Goal: Task Accomplishment & Management: Use online tool/utility

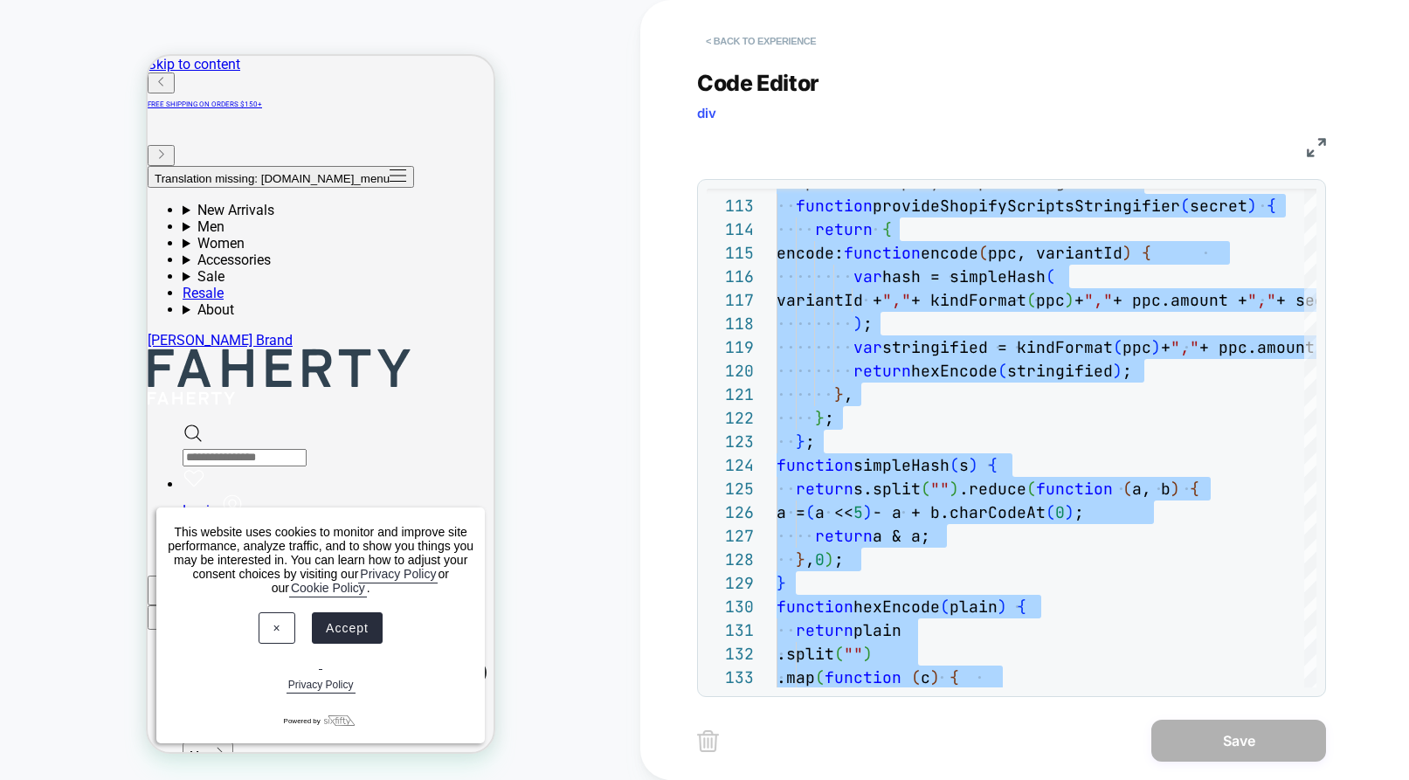
click at [784, 38] on button "< Back to experience" at bounding box center [761, 41] width 128 height 28
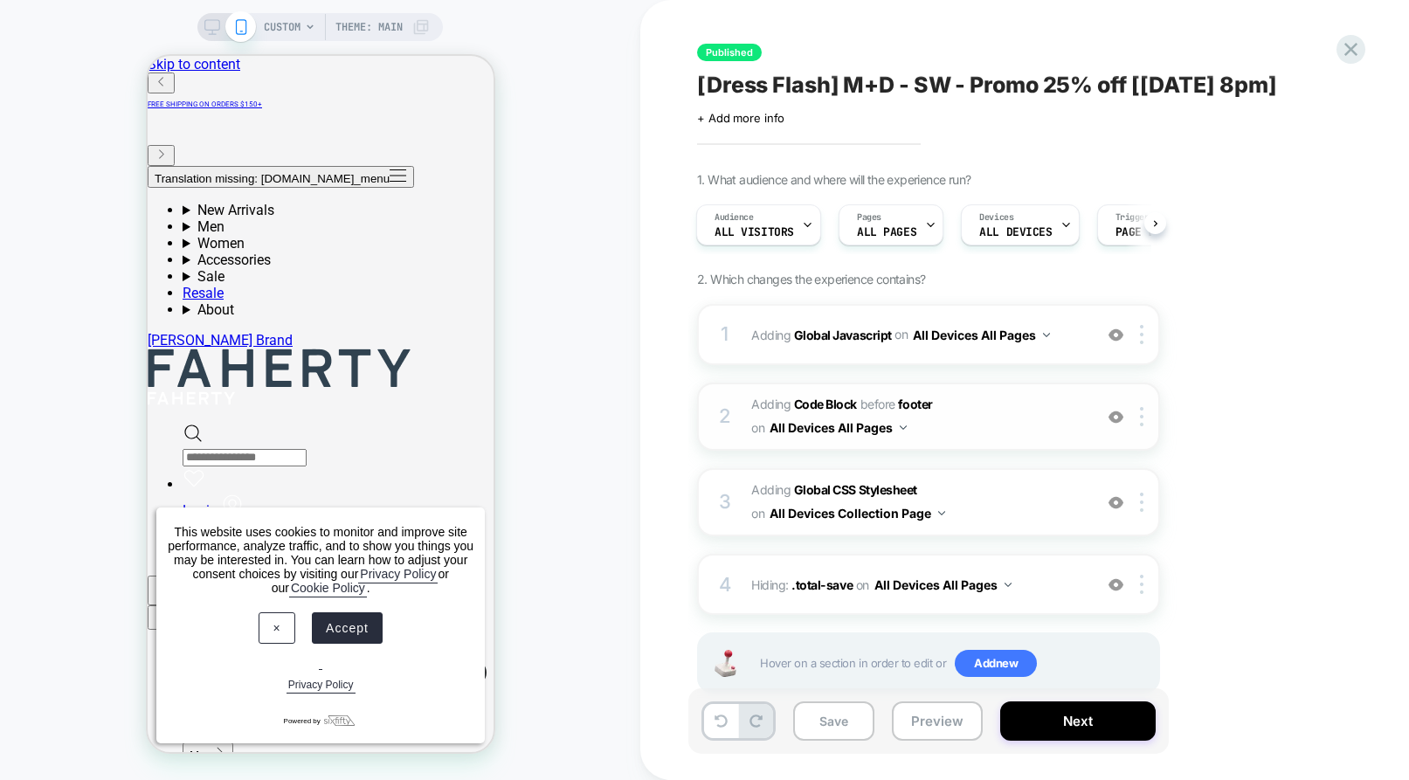
scroll to position [45, 0]
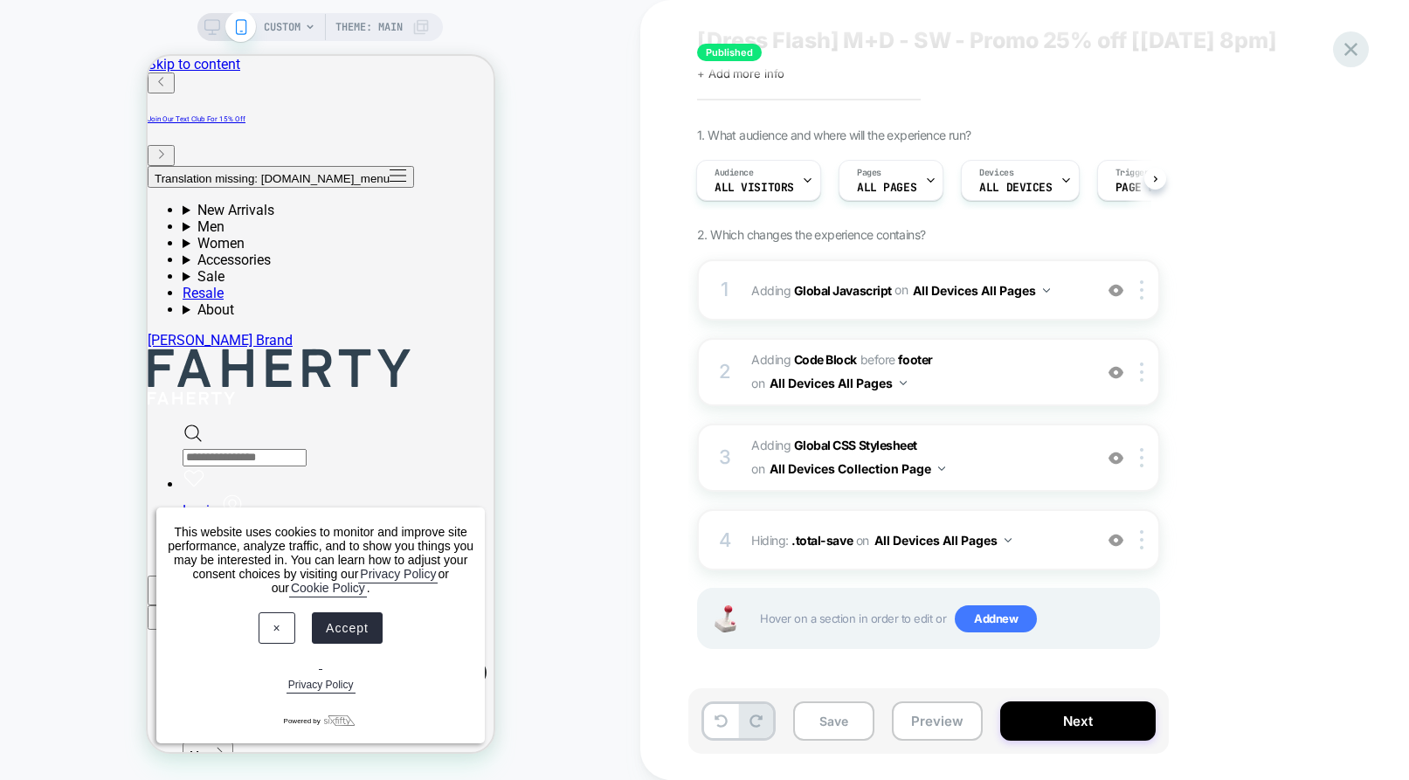
click at [1348, 47] on icon at bounding box center [1351, 50] width 24 height 24
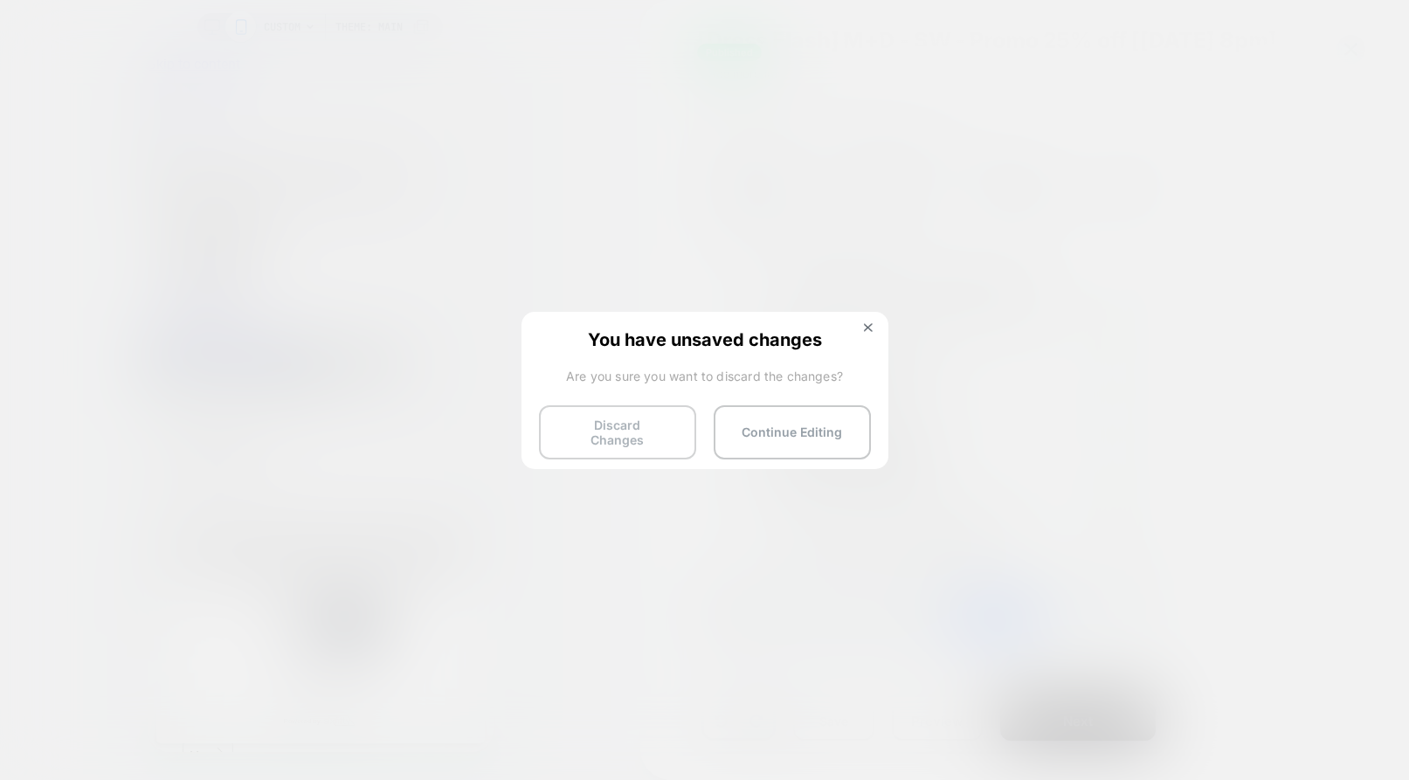
click at [613, 427] on button "Discard Changes" at bounding box center [617, 432] width 157 height 54
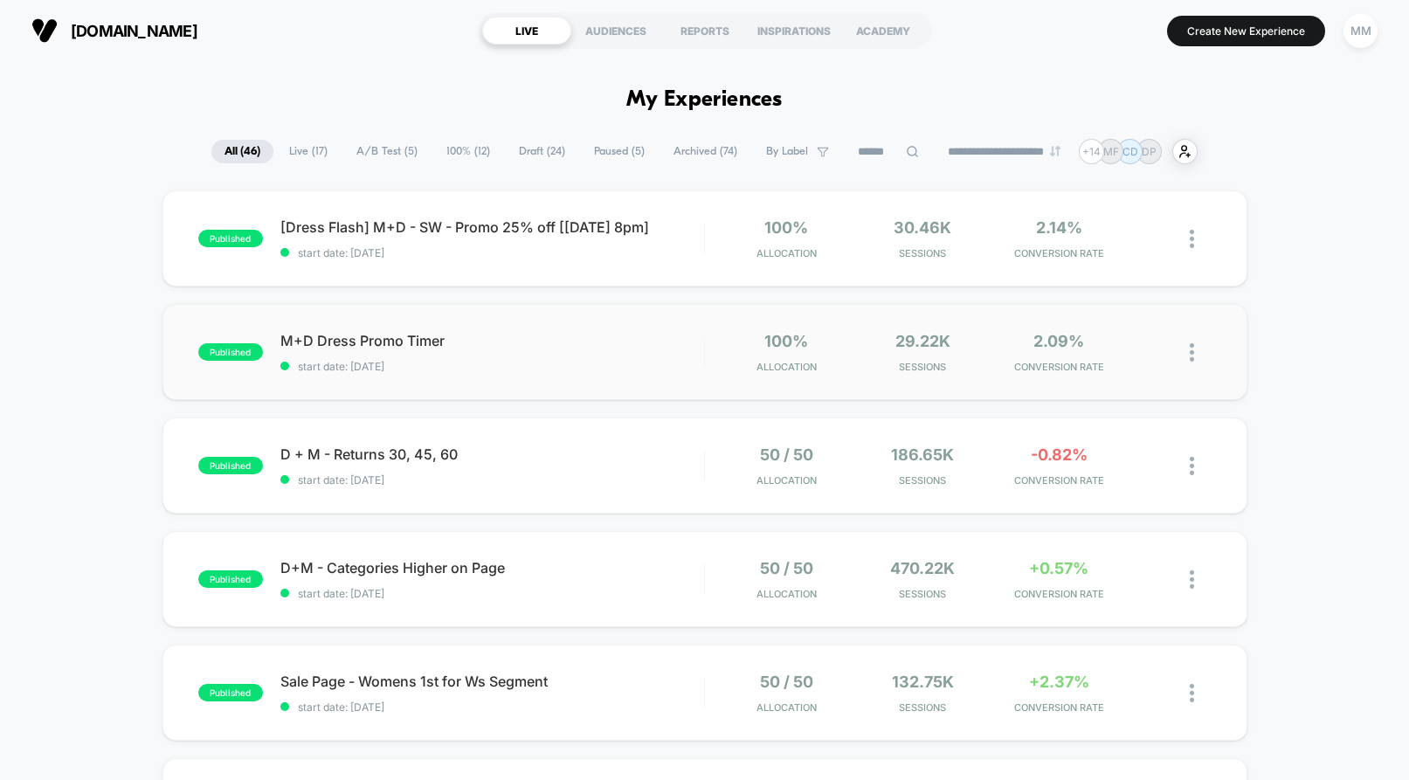
click at [571, 367] on span "start date: [DATE]" at bounding box center [492, 366] width 424 height 13
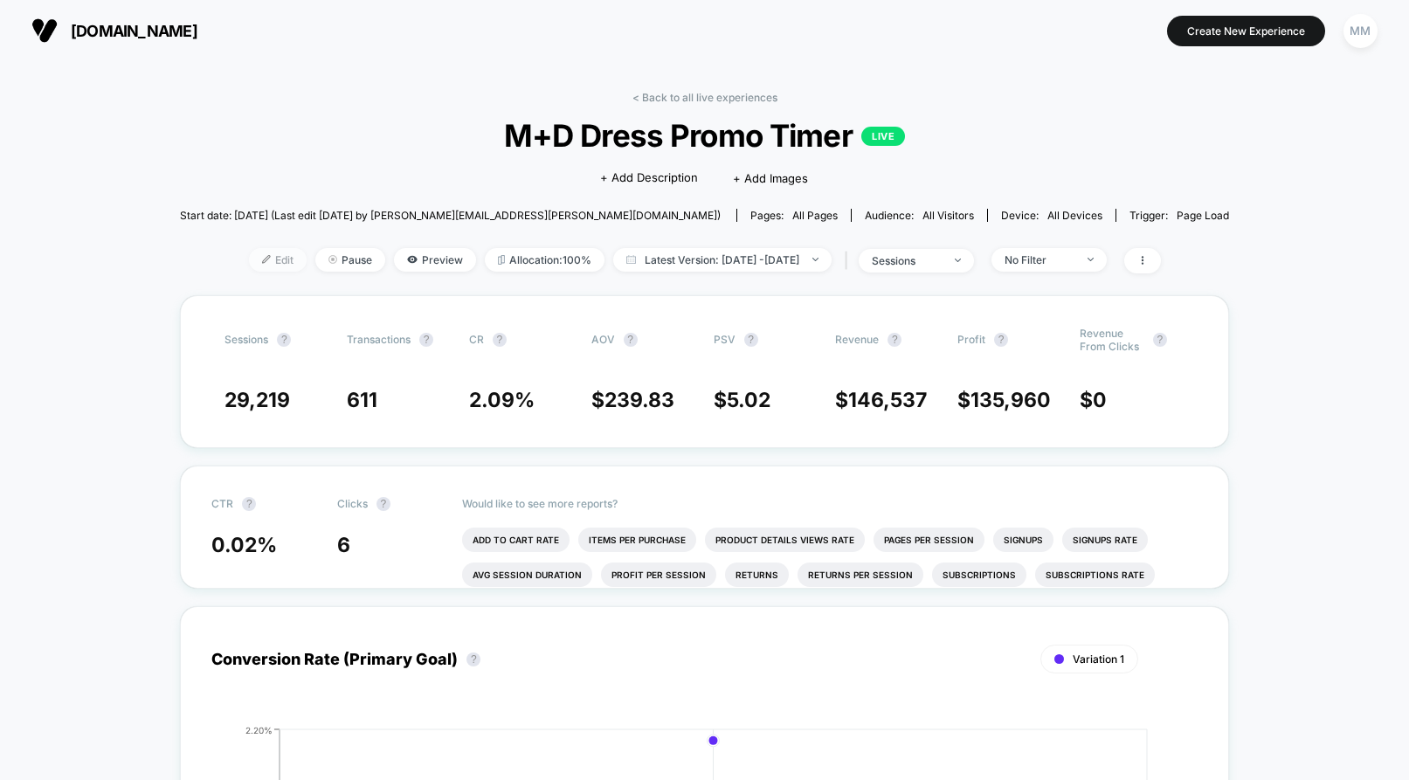
click at [255, 258] on span "Edit" at bounding box center [278, 260] width 58 height 24
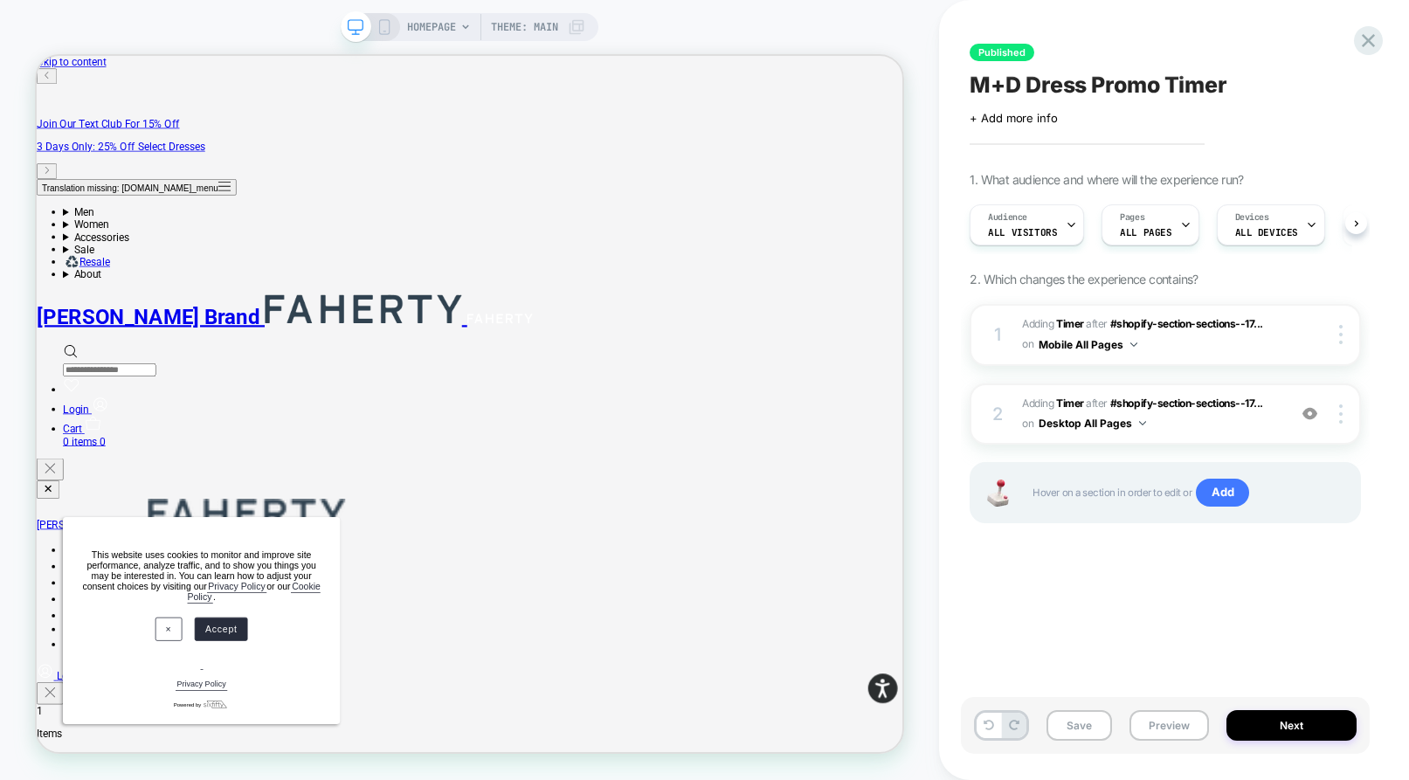
scroll to position [0, 1]
click at [1343, 329] on div at bounding box center [1343, 334] width 33 height 19
click at [1340, 339] on img at bounding box center [1340, 334] width 3 height 19
click at [1345, 417] on div at bounding box center [1343, 414] width 33 height 19
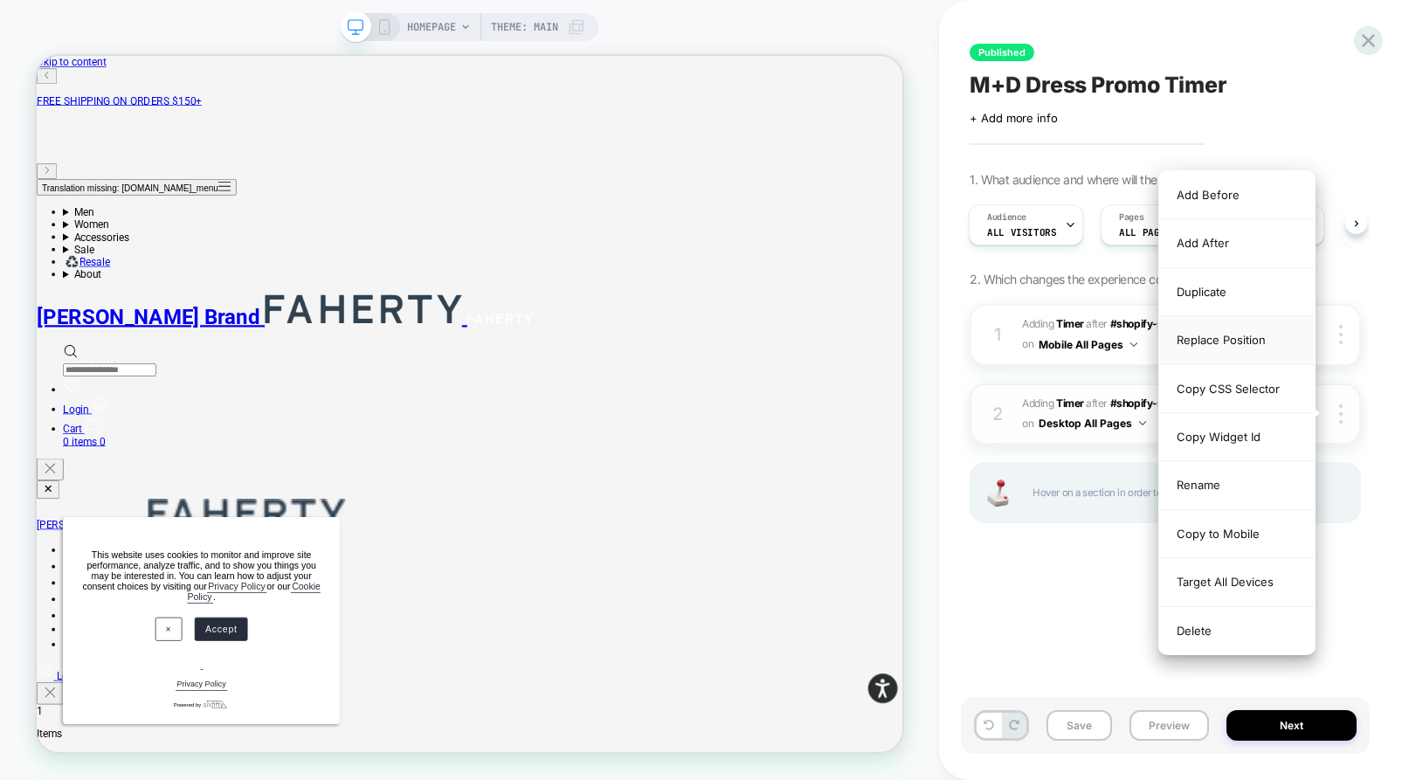
click at [1262, 340] on div "Replace Position" at bounding box center [1237, 340] width 156 height 48
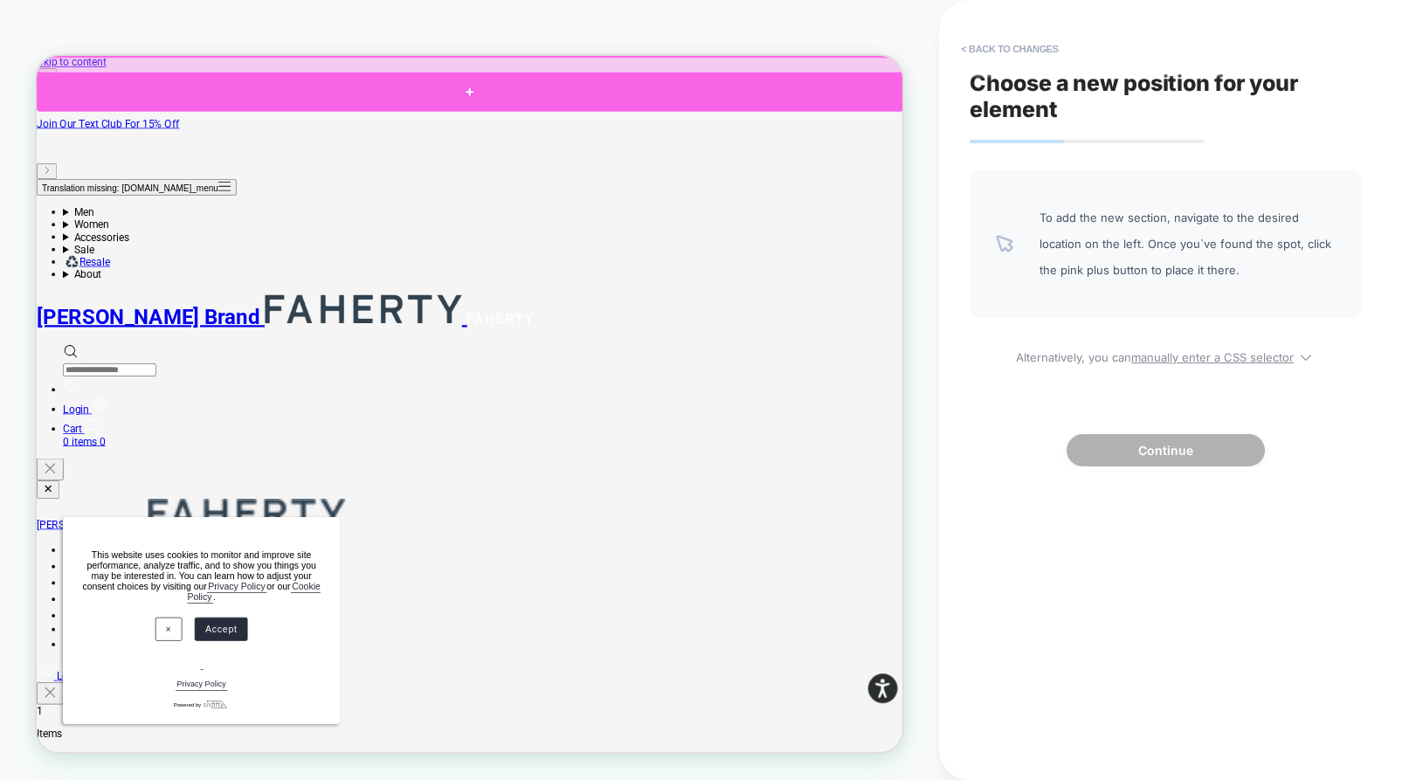
click at [720, 109] on div at bounding box center [615, 104] width 1156 height 52
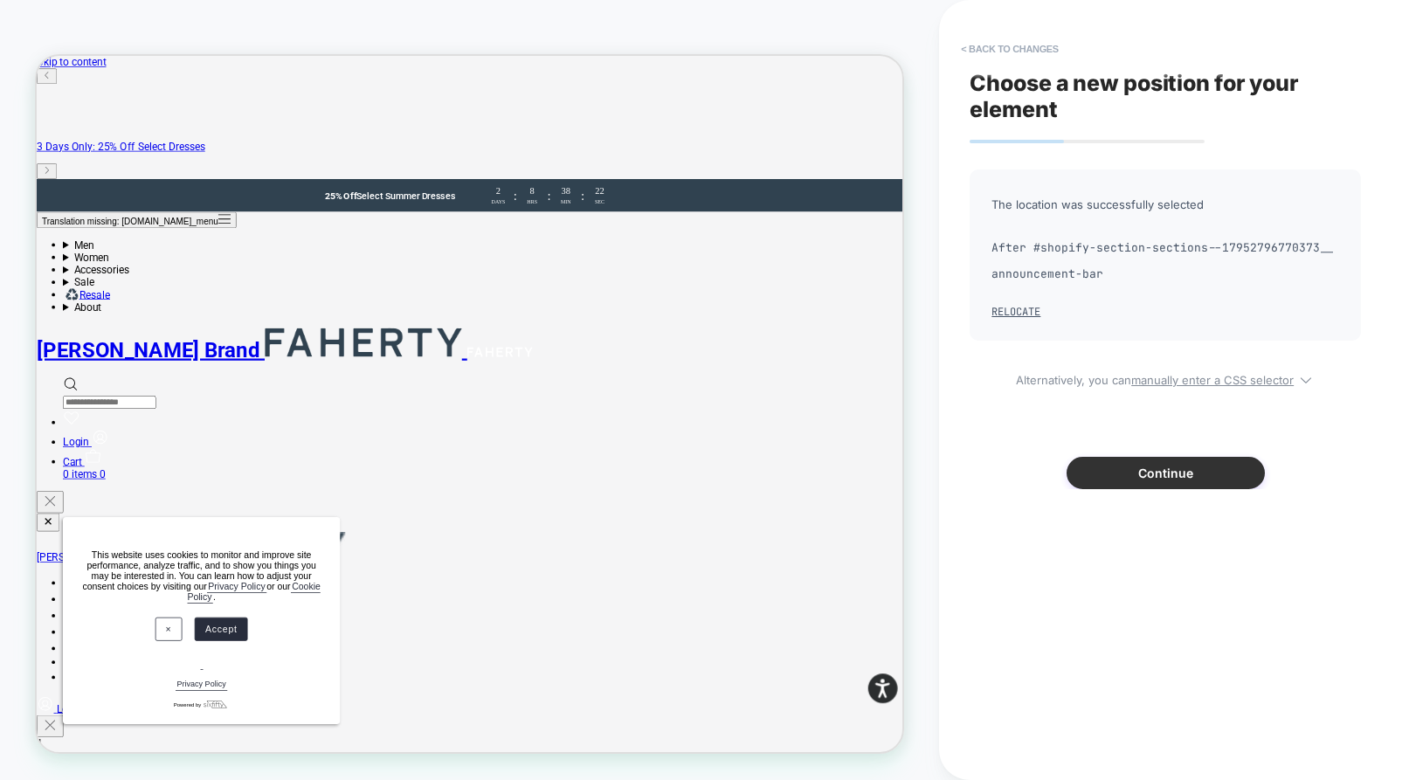
click at [1186, 479] on button "Continue" at bounding box center [1166, 473] width 198 height 32
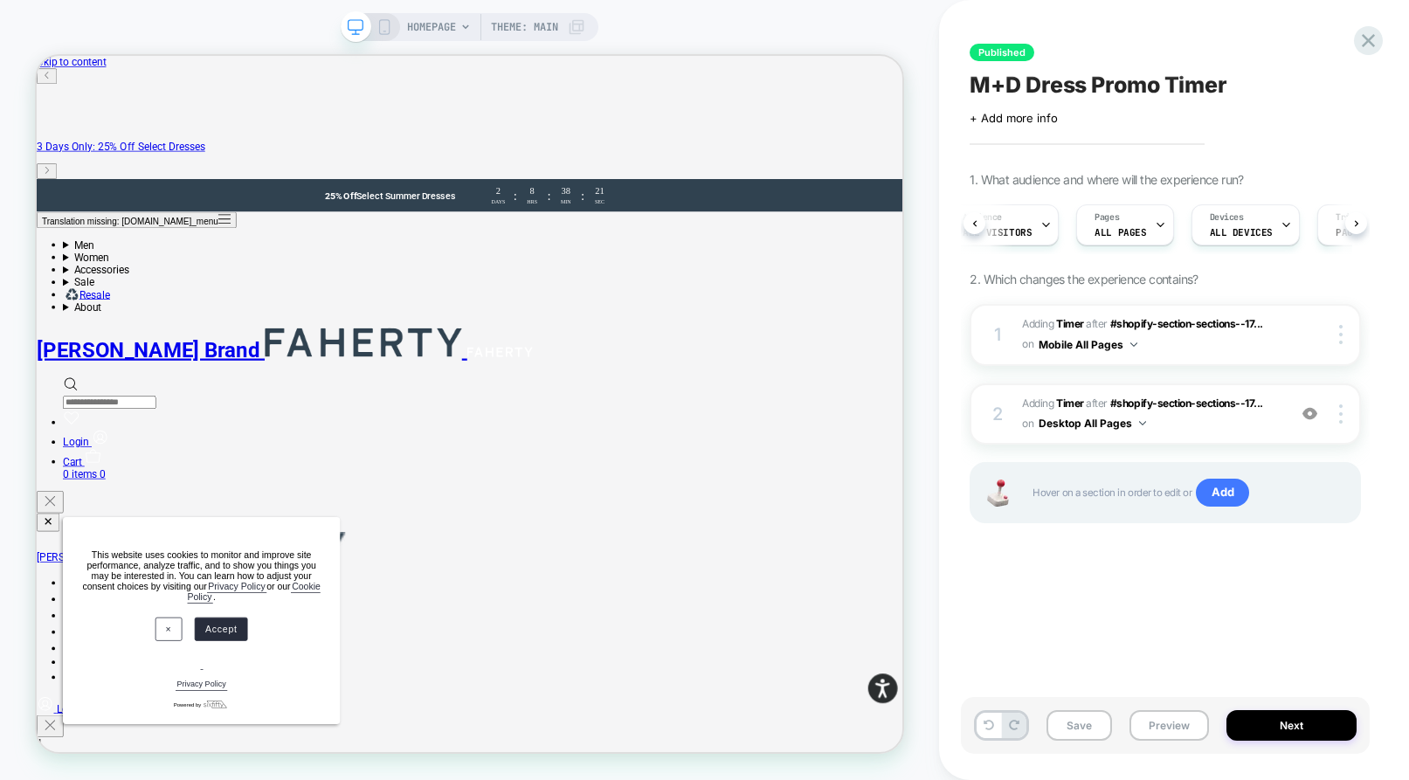
scroll to position [0, 31]
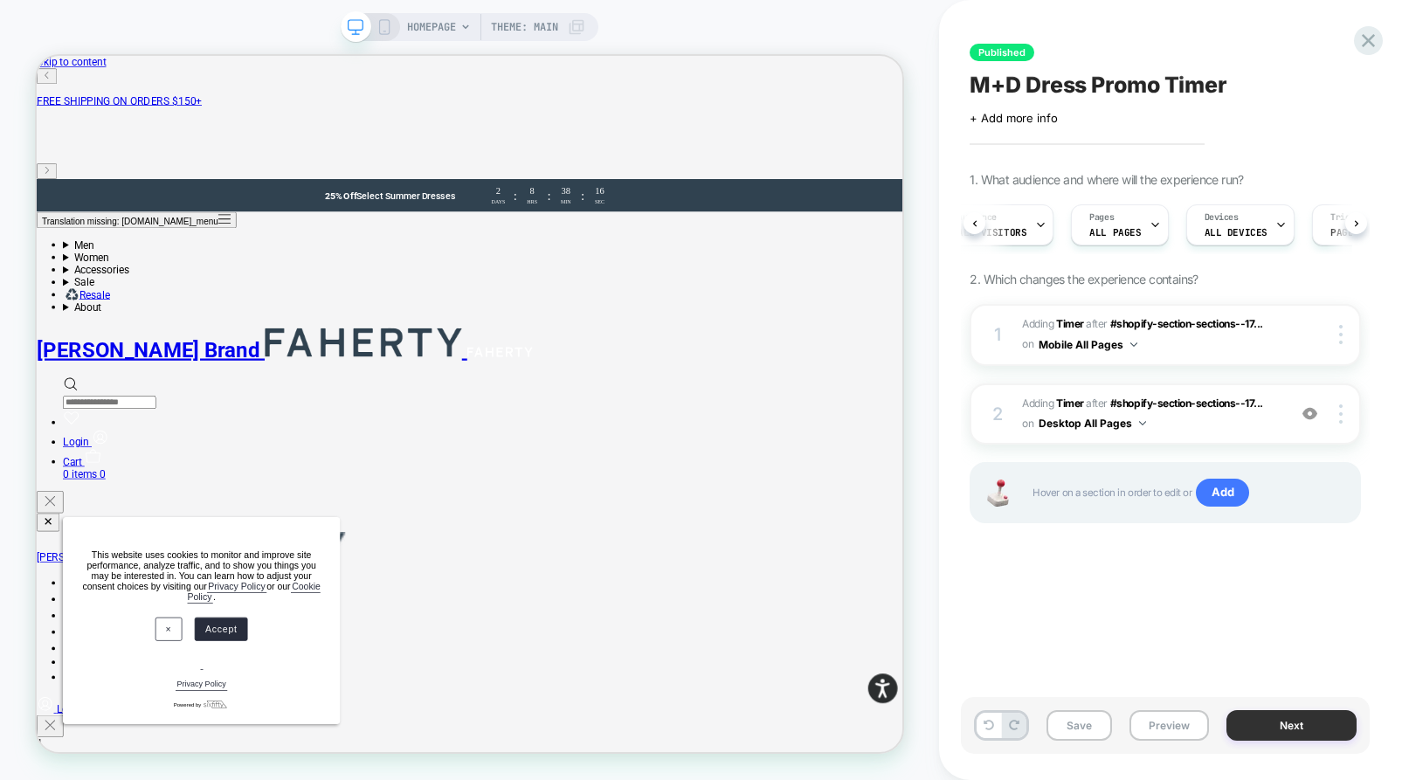
click at [1277, 727] on button "Next" at bounding box center [1292, 725] width 130 height 31
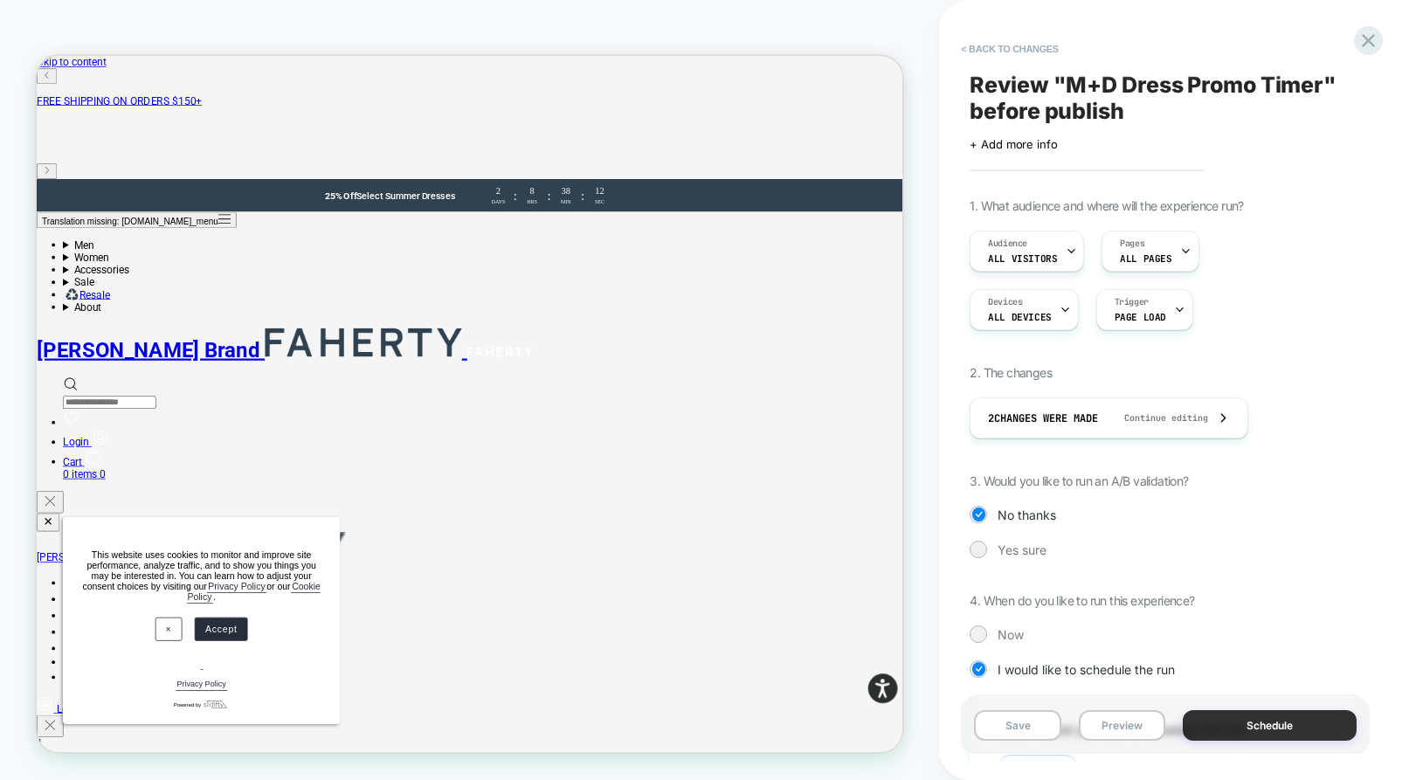
click at [1240, 723] on button "Schedule" at bounding box center [1270, 725] width 174 height 31
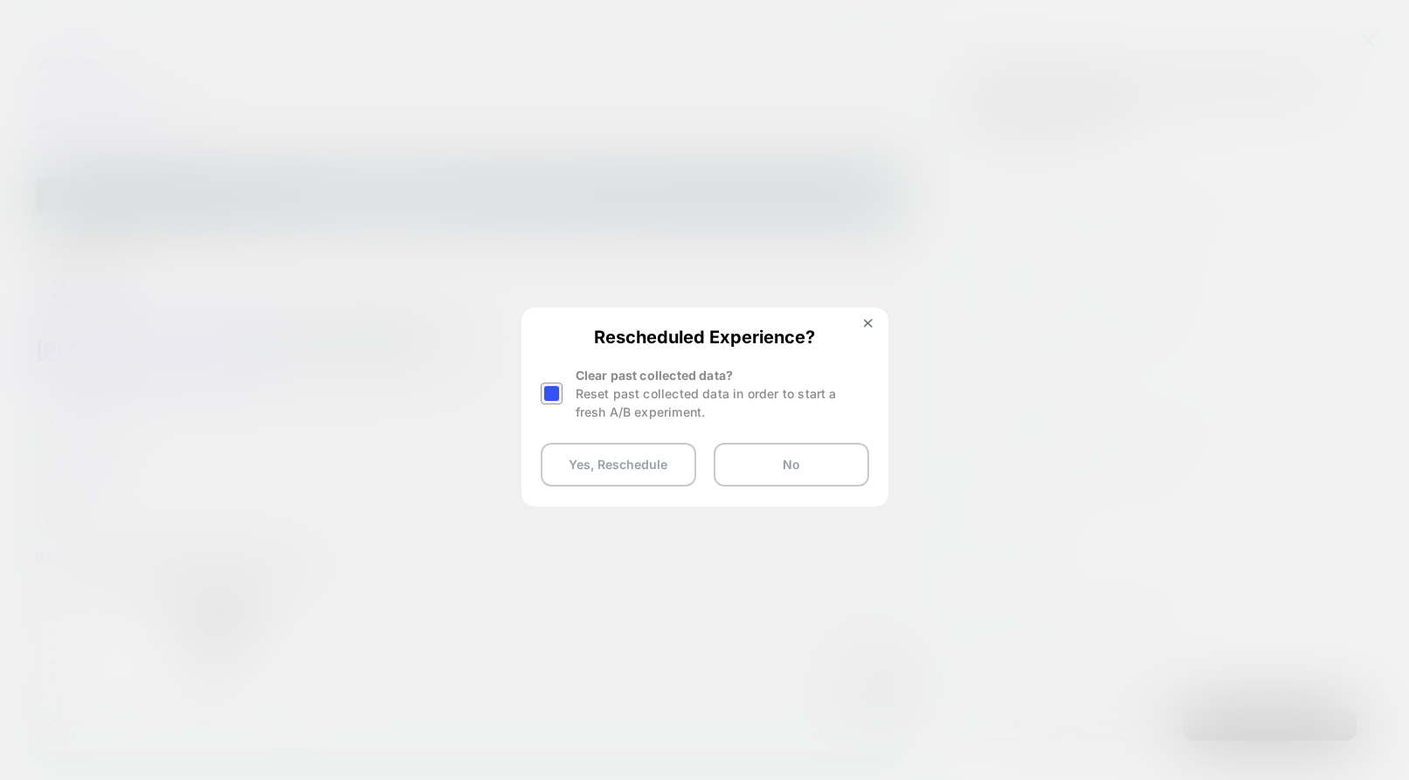
click at [557, 392] on div at bounding box center [552, 394] width 22 height 22
click at [558, 461] on button "Yes, Reschedule" at bounding box center [619, 465] width 156 height 44
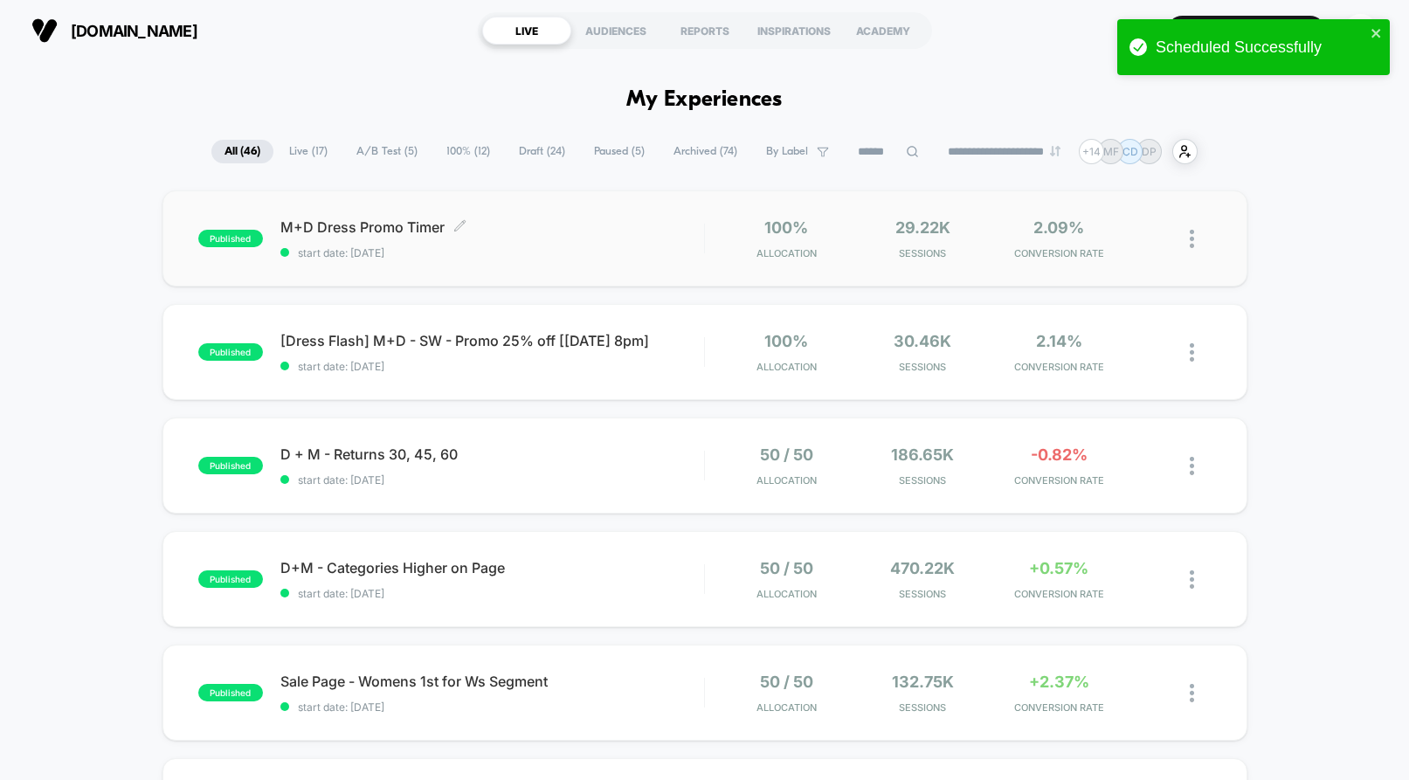
click at [652, 223] on span "M+D Dress Promo Timer Click to edit experience details" at bounding box center [492, 226] width 424 height 17
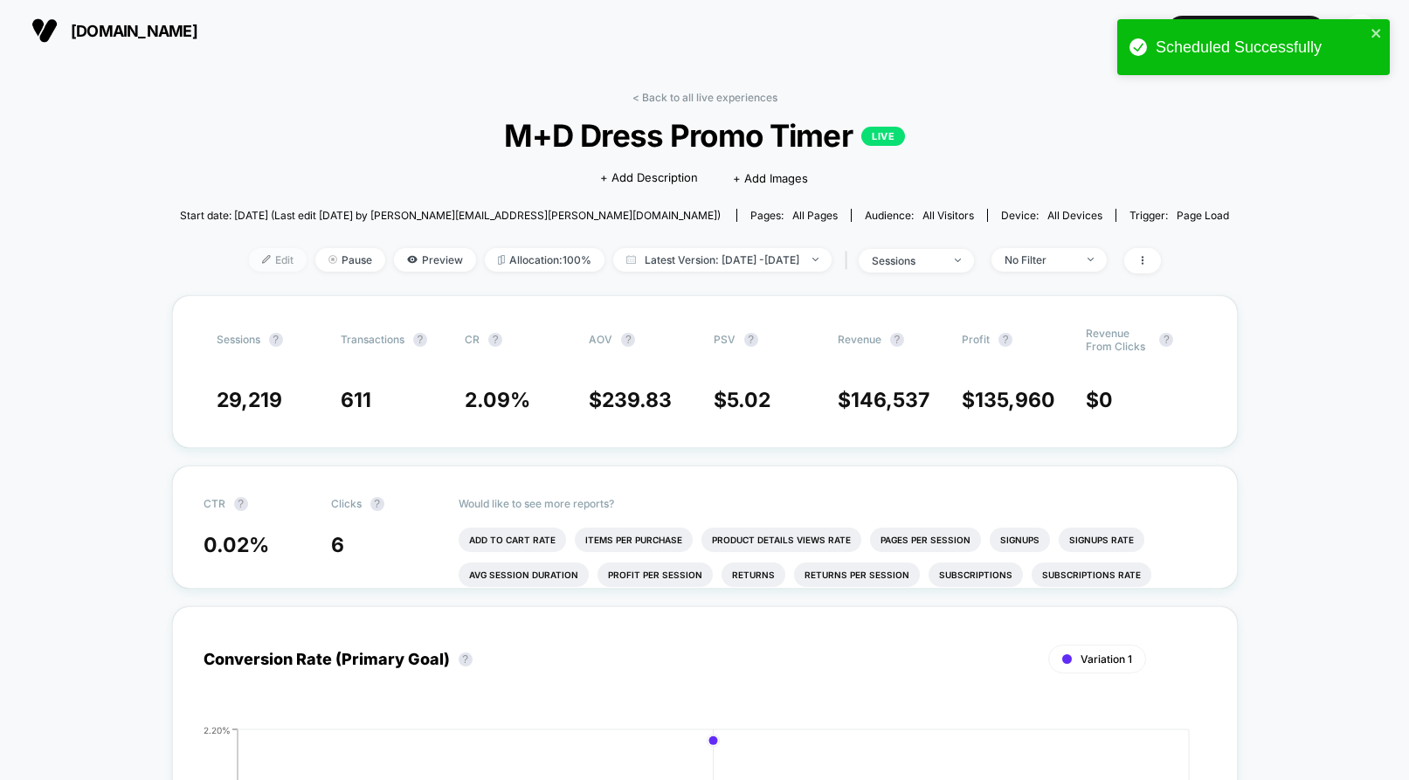
click at [262, 259] on img at bounding box center [266, 259] width 9 height 9
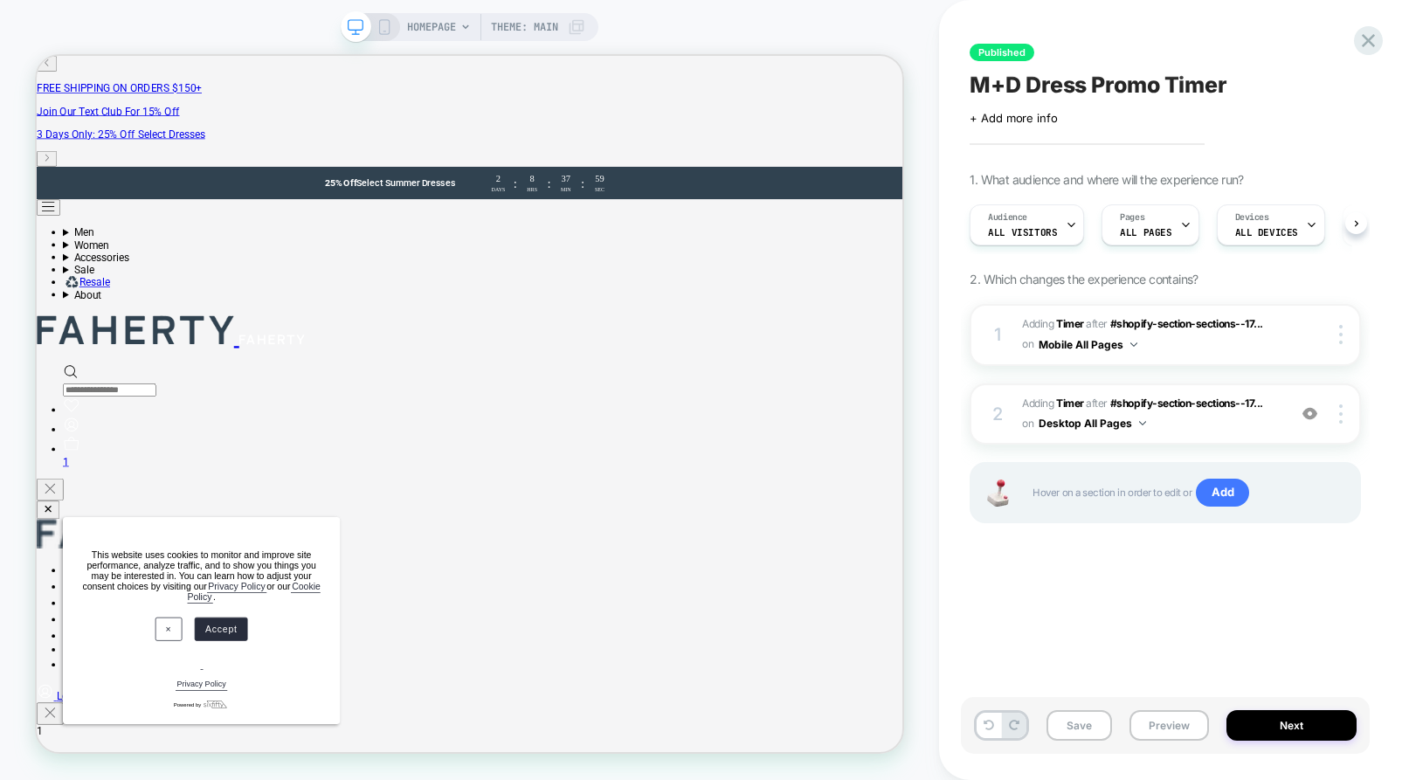
scroll to position [0, 1]
click at [384, 25] on icon at bounding box center [385, 27] width 16 height 16
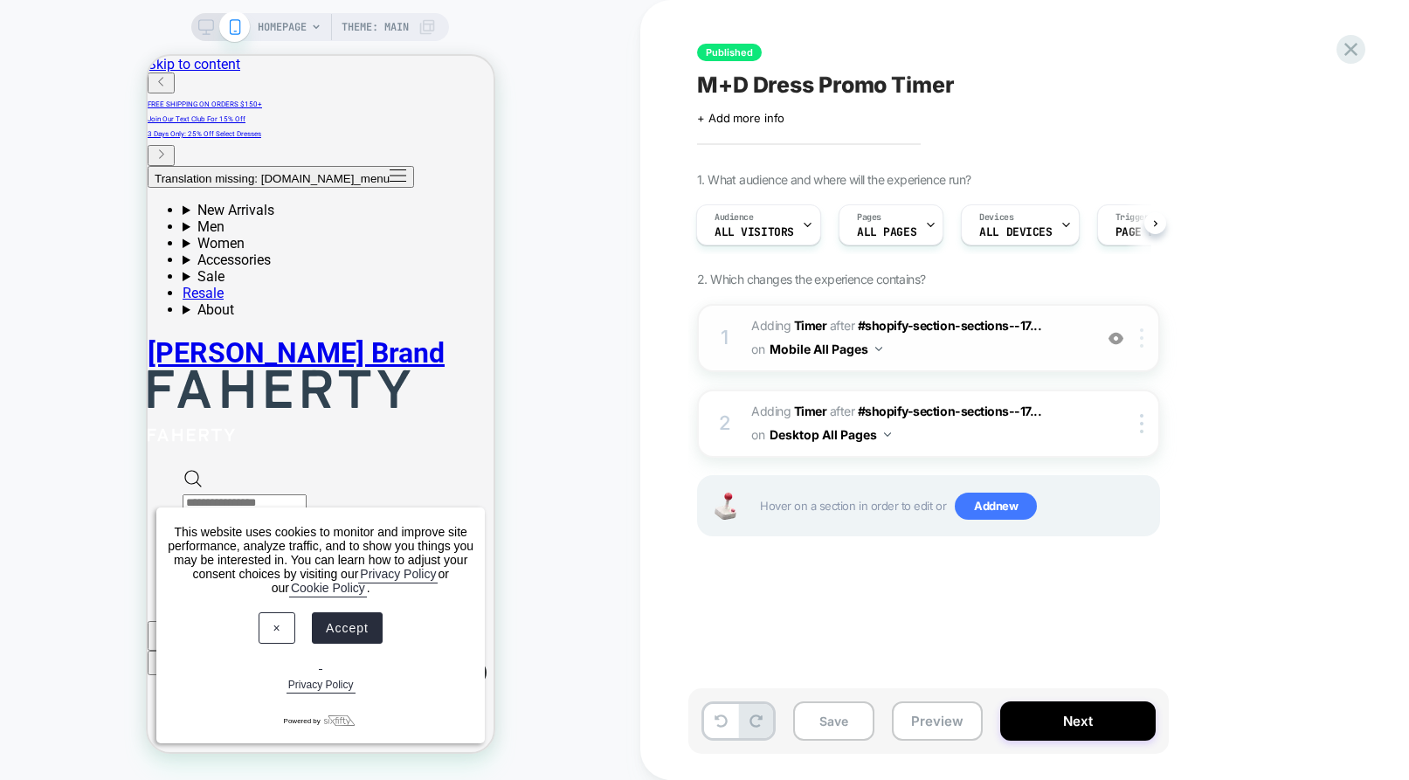
click at [1148, 340] on div at bounding box center [1145, 338] width 29 height 19
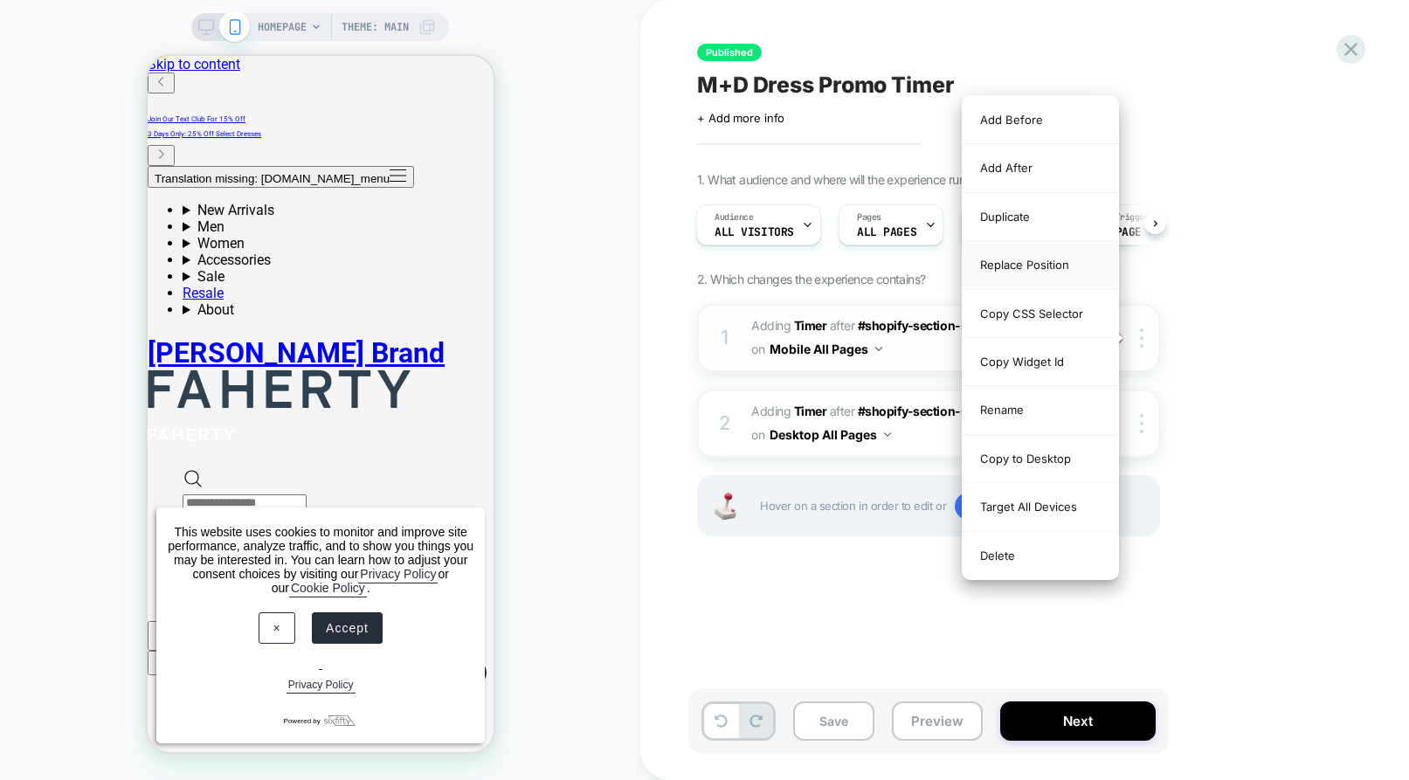
click at [1051, 259] on div "Replace Position" at bounding box center [1041, 265] width 156 height 48
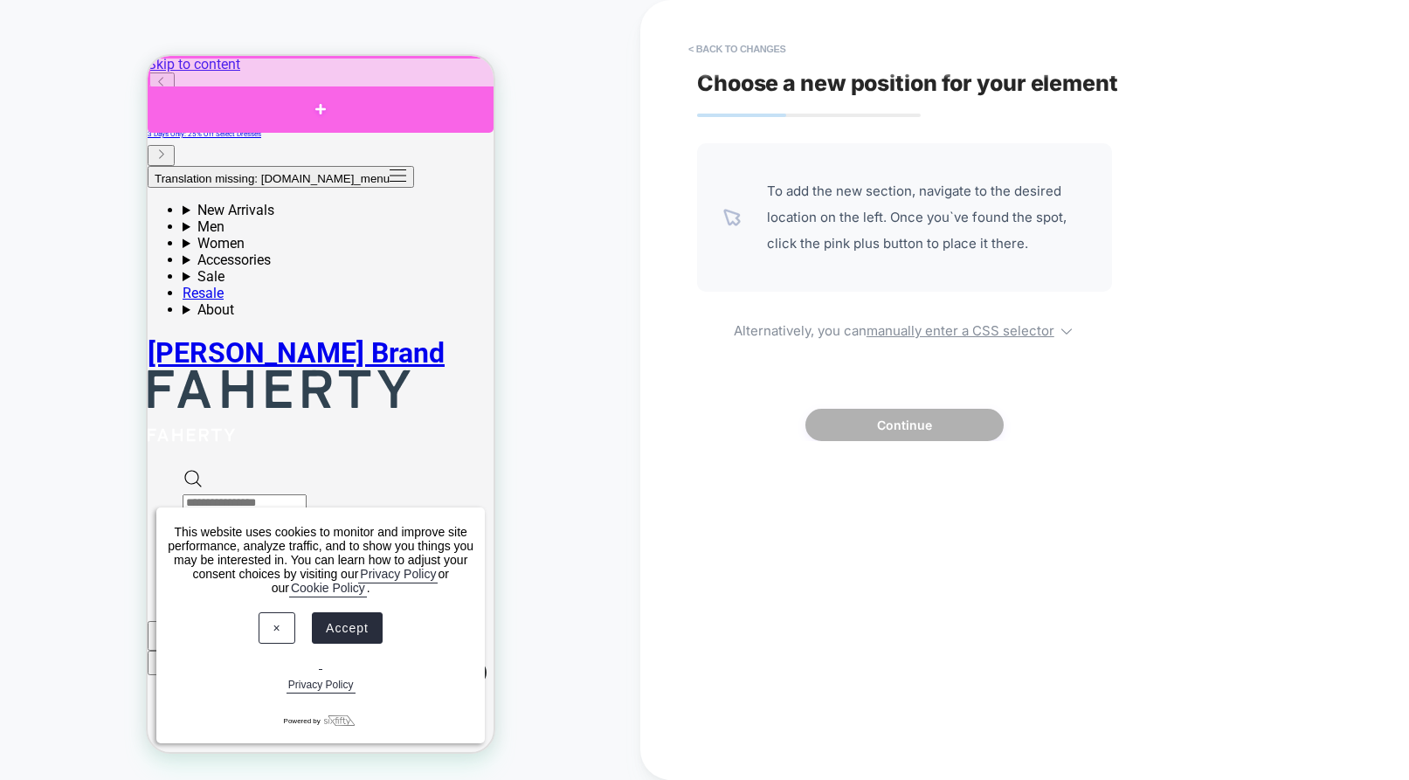
click at [391, 108] on div at bounding box center [320, 109] width 346 height 47
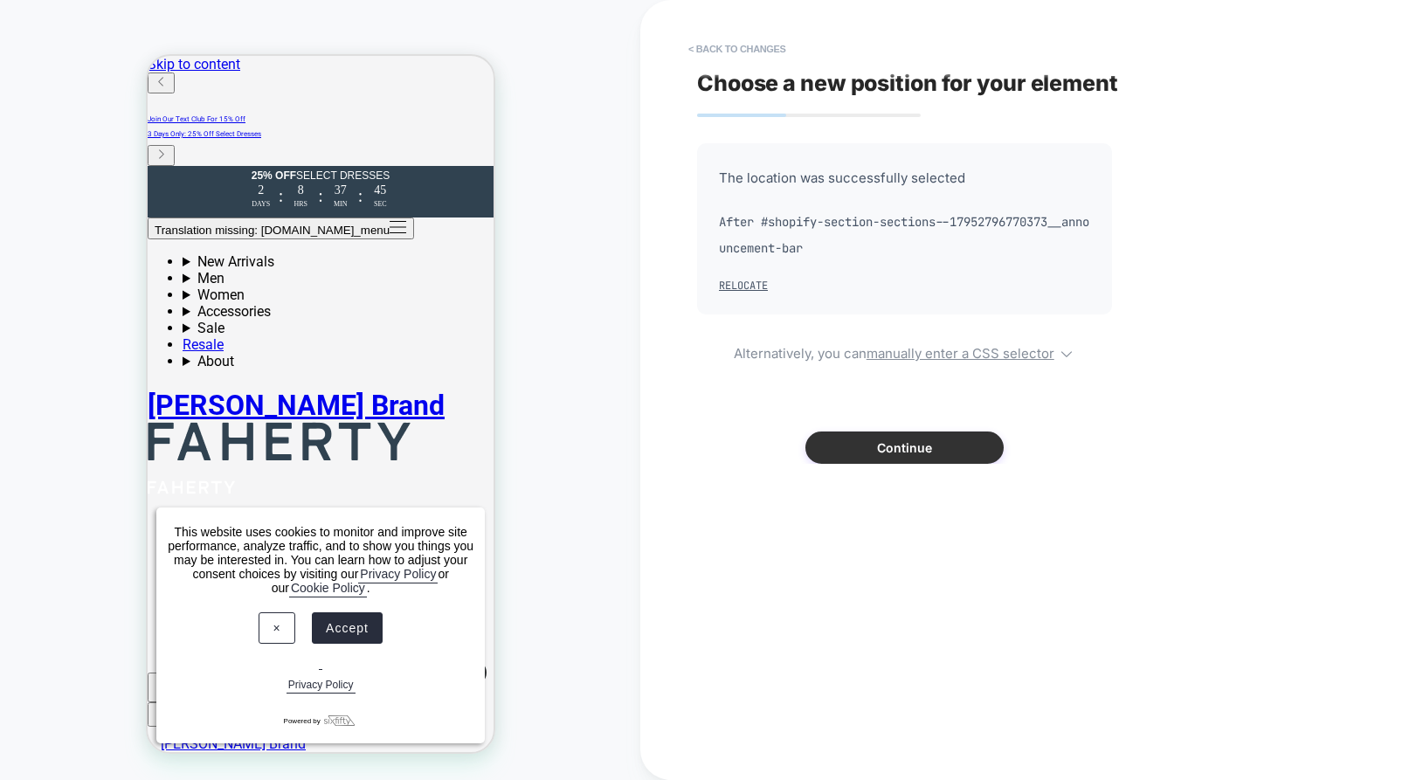
click at [885, 455] on button "Continue" at bounding box center [905, 448] width 198 height 32
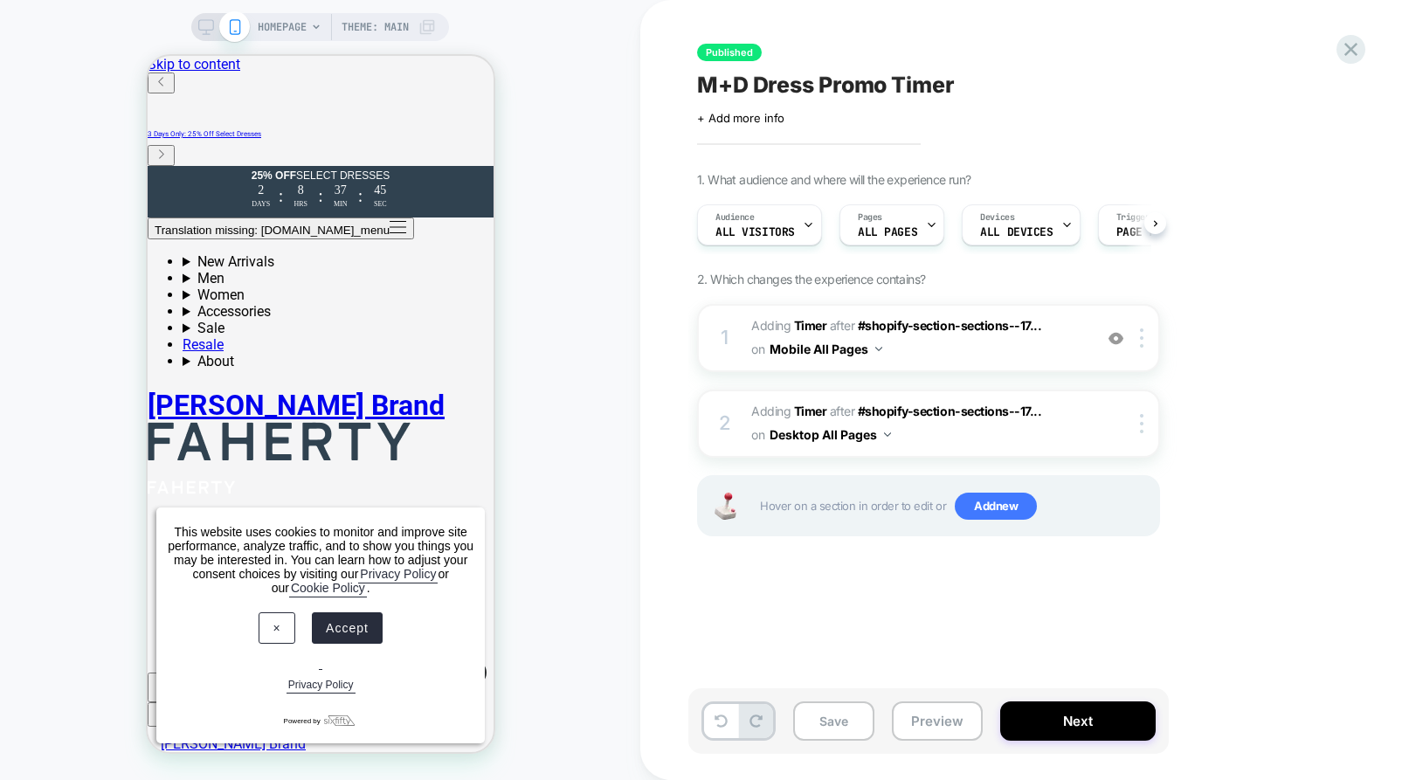
scroll to position [0, 1]
click at [1062, 718] on button "Next" at bounding box center [1078, 721] width 156 height 39
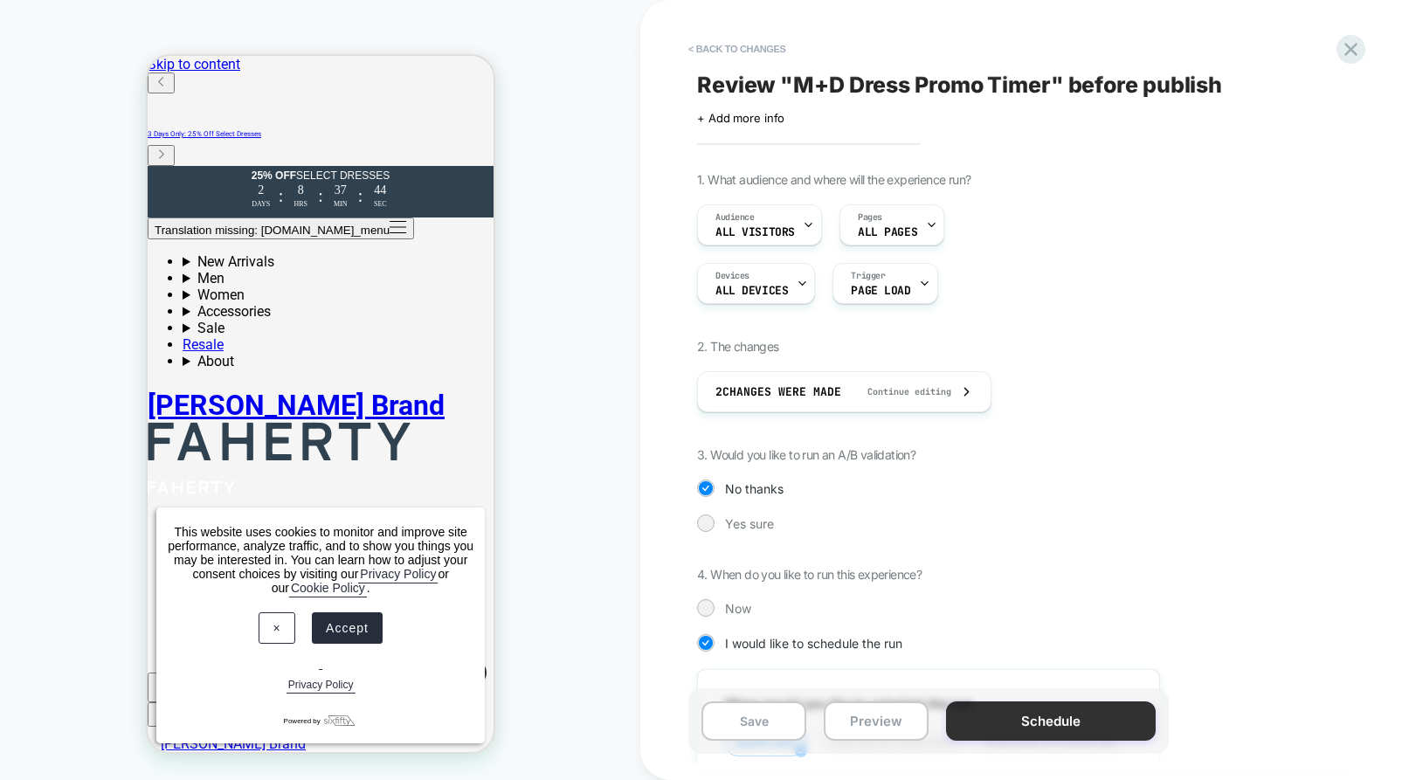
click at [1012, 714] on button "Schedule" at bounding box center [1051, 721] width 210 height 39
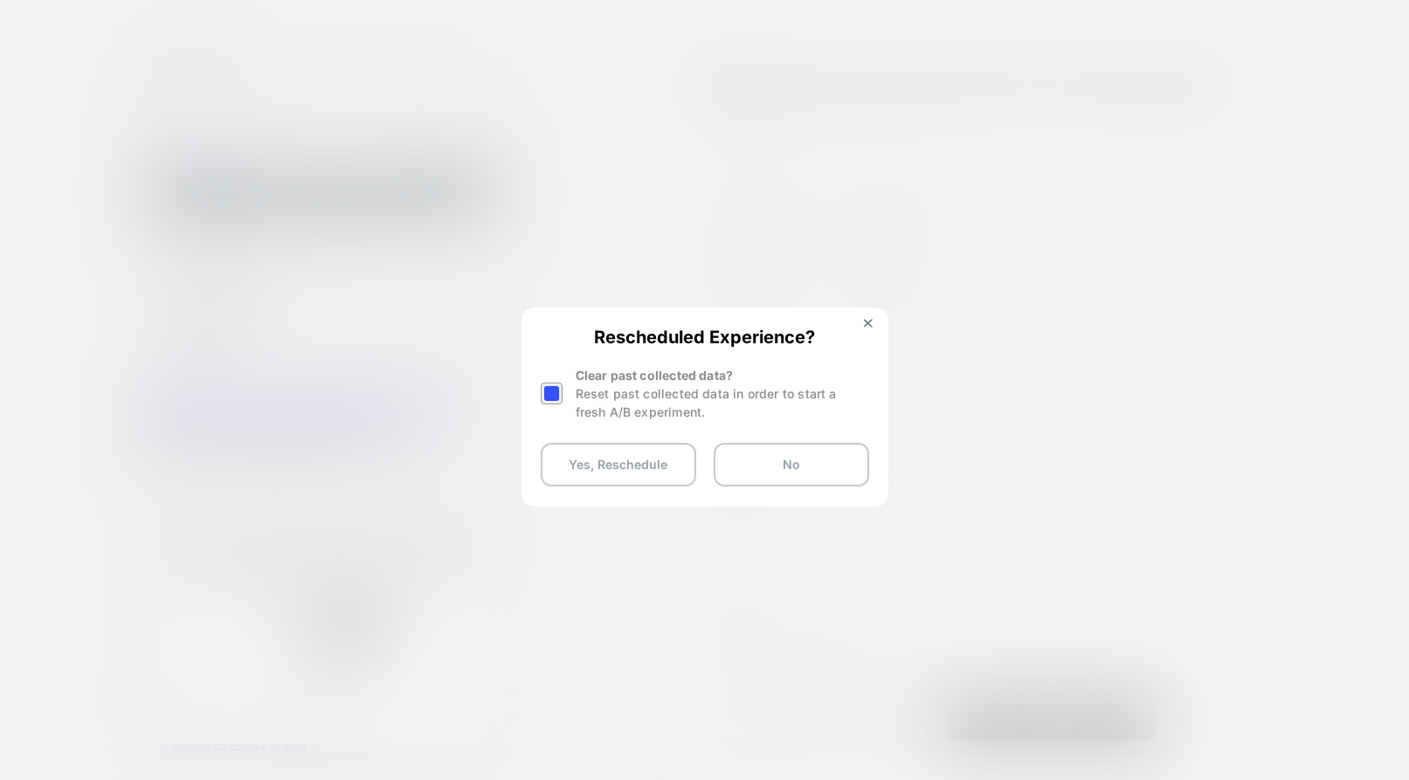
click at [533, 384] on div "Rescheduled Experience? Clear past collected data? Reset past collected data in…" at bounding box center [704, 406] width 363 height 195
click at [547, 388] on div at bounding box center [552, 394] width 22 height 22
click at [555, 467] on button "Yes, Reschedule" at bounding box center [619, 465] width 156 height 44
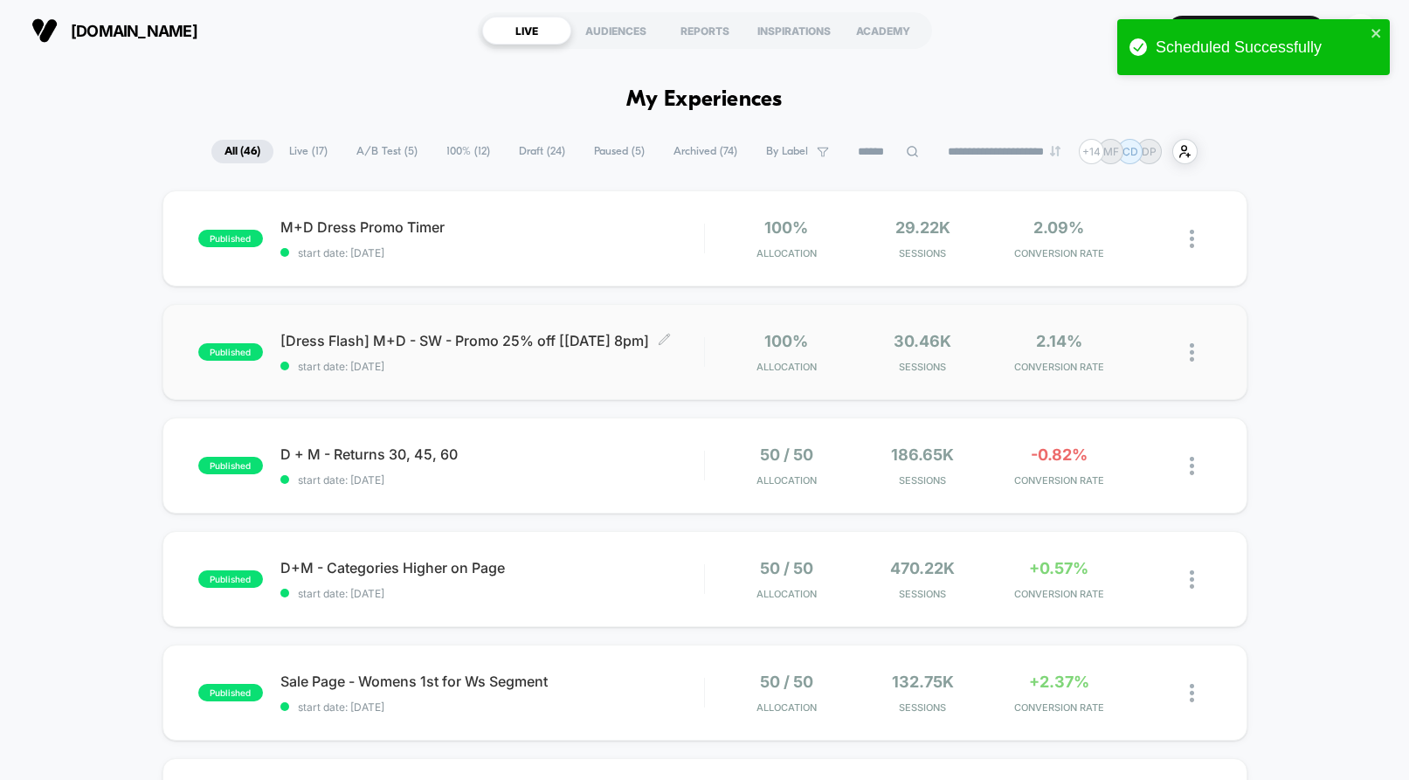
click at [584, 365] on span "start date: [DATE]" at bounding box center [492, 366] width 424 height 13
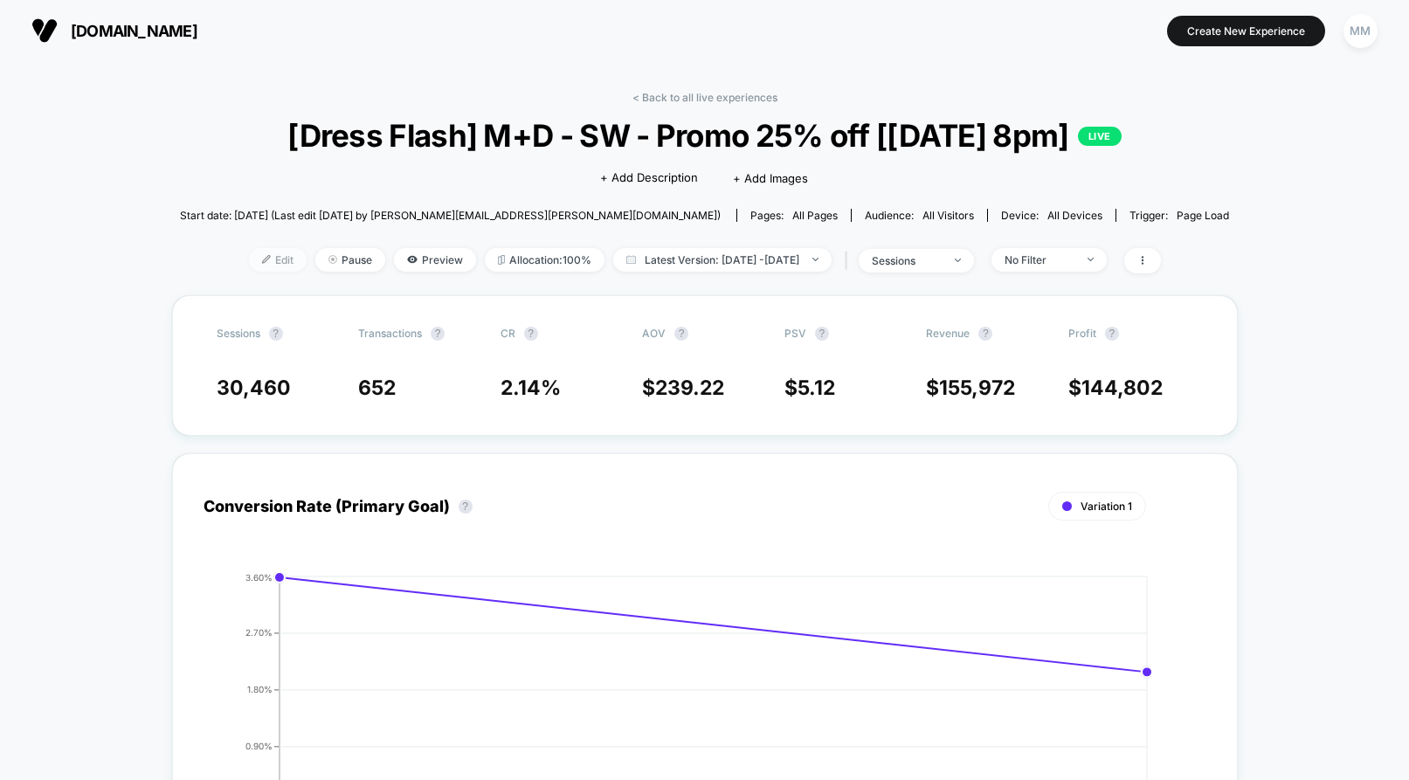
click at [262, 259] on img at bounding box center [266, 259] width 9 height 9
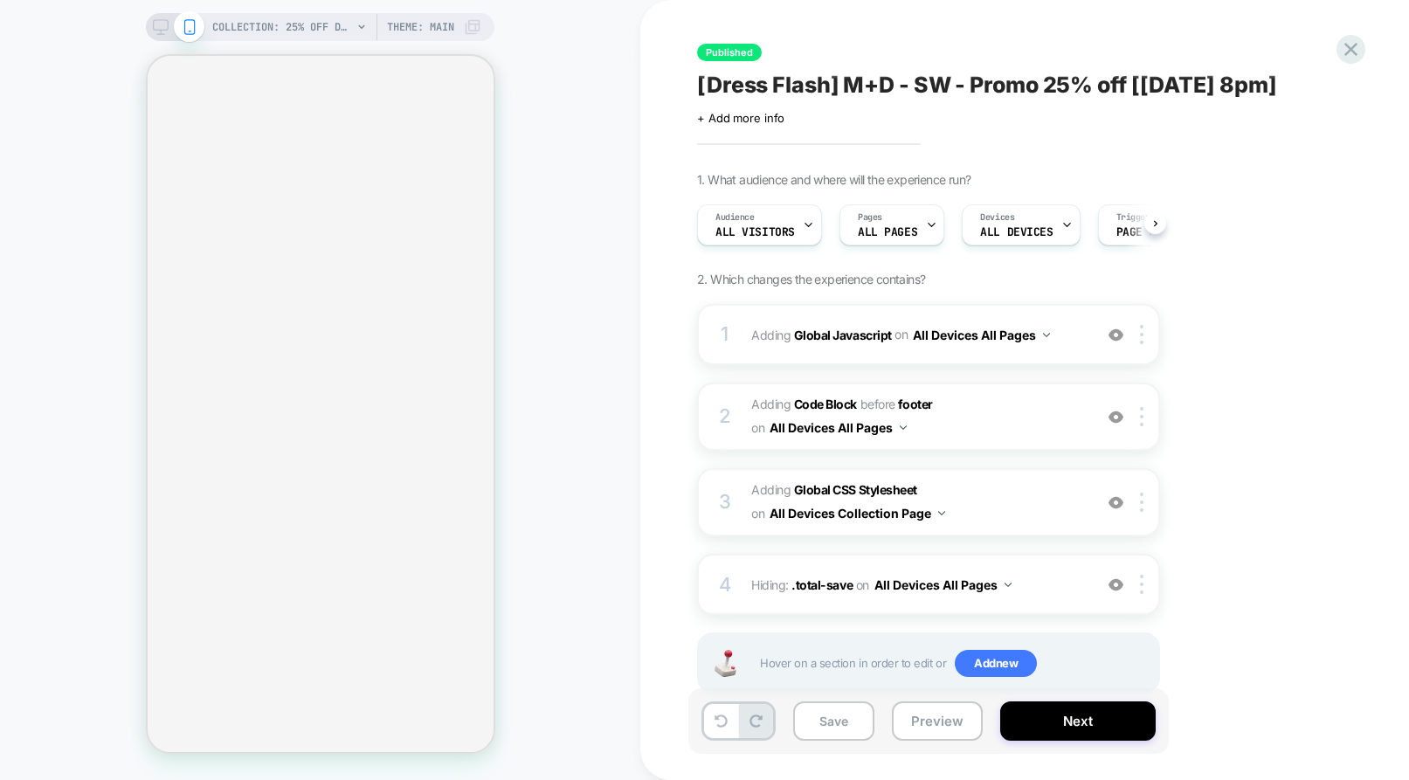
scroll to position [0, 1]
click at [1179, 82] on span "[Dress Flash] M+D - SW - Promo 25% off [[DATE] 8pm]" at bounding box center [986, 85] width 579 height 26
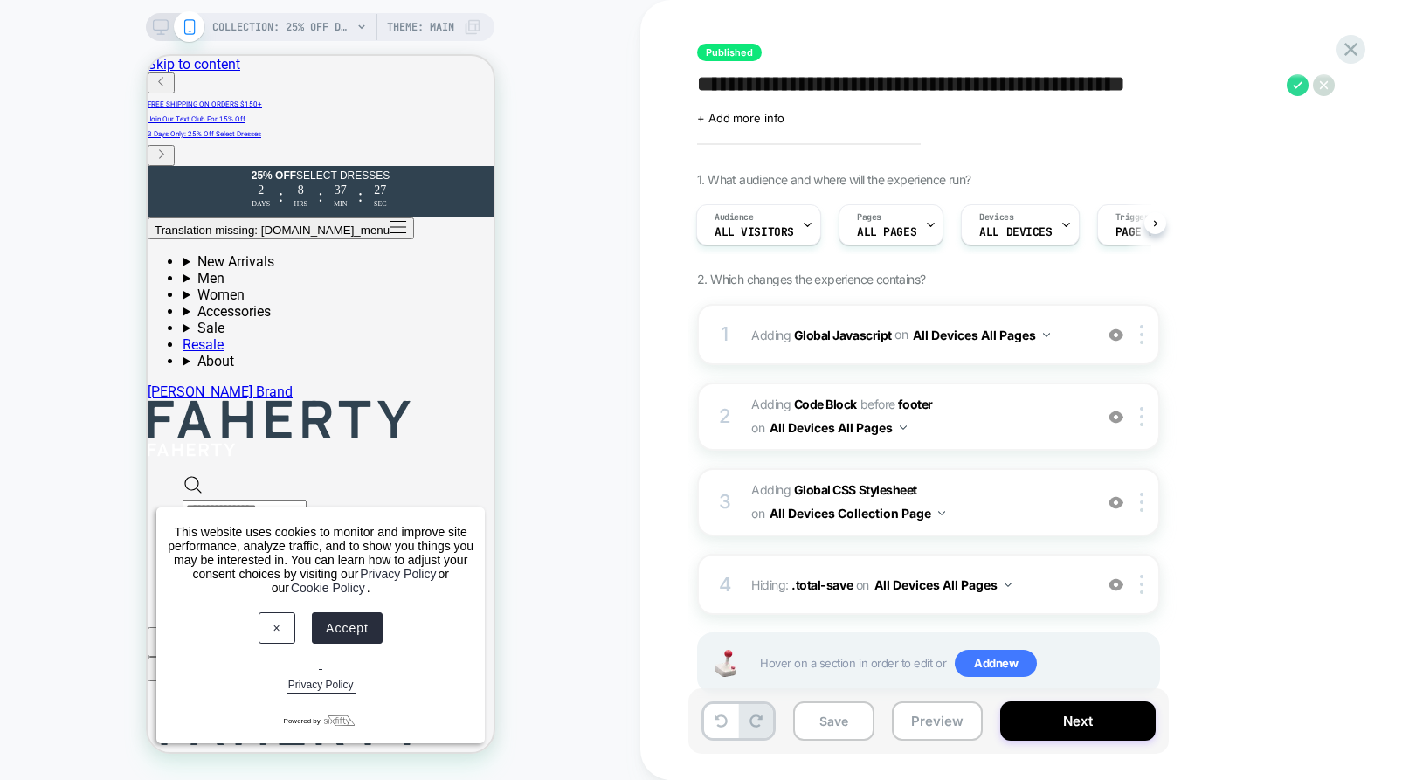
scroll to position [0, 0]
click at [1194, 86] on textarea "**********" at bounding box center [987, 85] width 581 height 26
drag, startPoint x: 1193, startPoint y: 86, endPoint x: 1183, endPoint y: 86, distance: 10.5
click at [1183, 86] on textarea "**********" at bounding box center [987, 85] width 581 height 26
drag, startPoint x: 1213, startPoint y: 86, endPoint x: 1202, endPoint y: 86, distance: 10.5
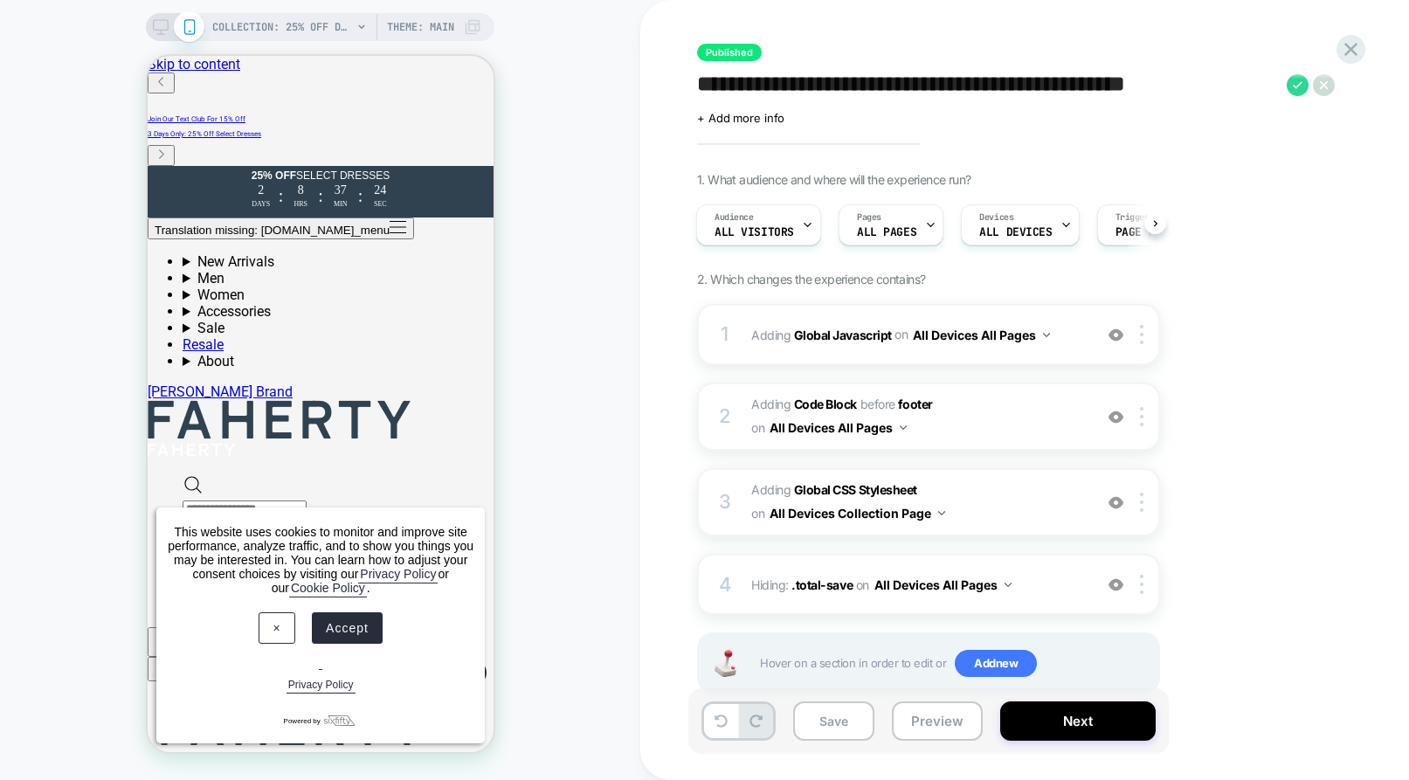
click at [1202, 86] on textarea "**********" at bounding box center [987, 85] width 581 height 26
type textarea "**********"
click at [1214, 191] on div "1. What audience and where will the experience run? Audience All Visitors Pages…" at bounding box center [1016, 454] width 638 height 565
click at [1304, 79] on icon at bounding box center [1298, 85] width 22 height 22
click at [1333, 208] on button "Yes" at bounding box center [1339, 201] width 86 height 27
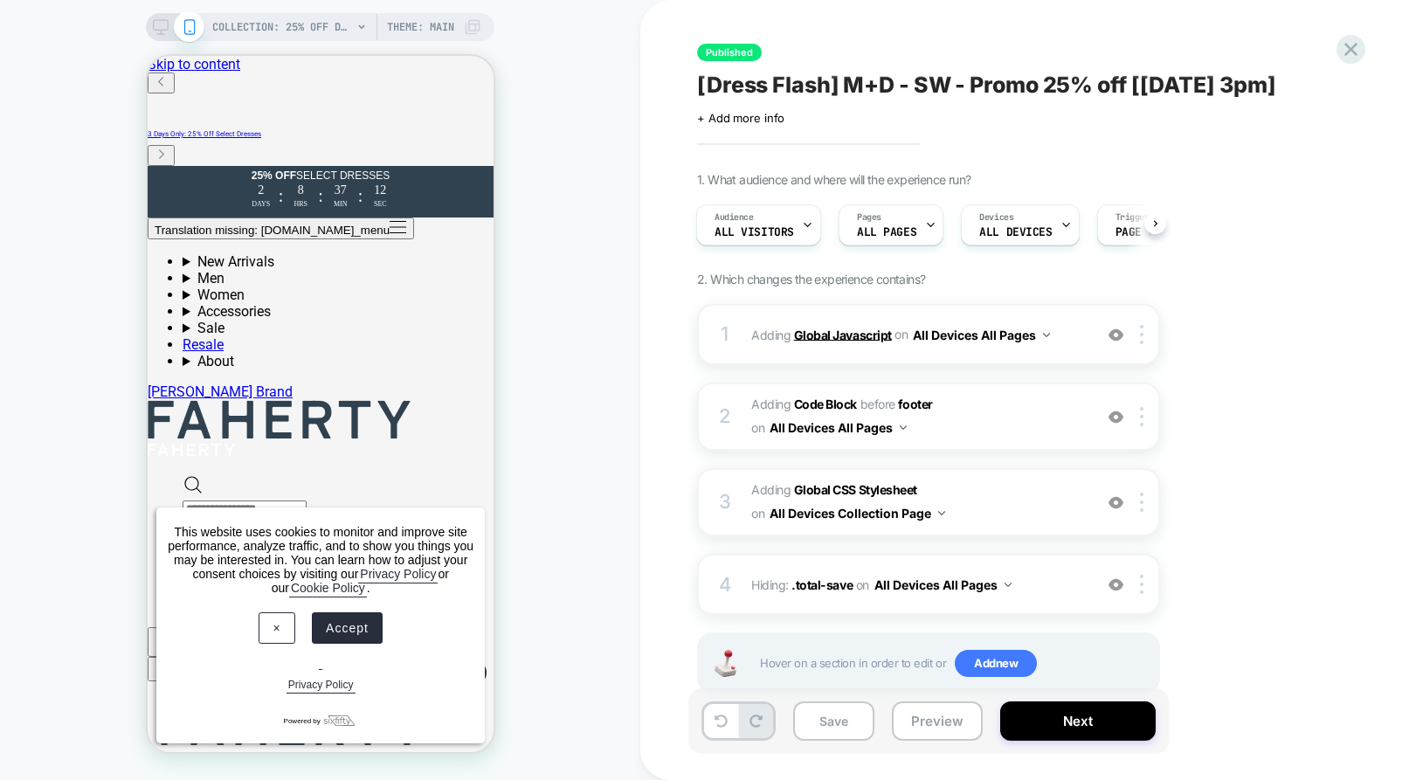
click at [815, 332] on b "Global Javascript" at bounding box center [843, 334] width 98 height 15
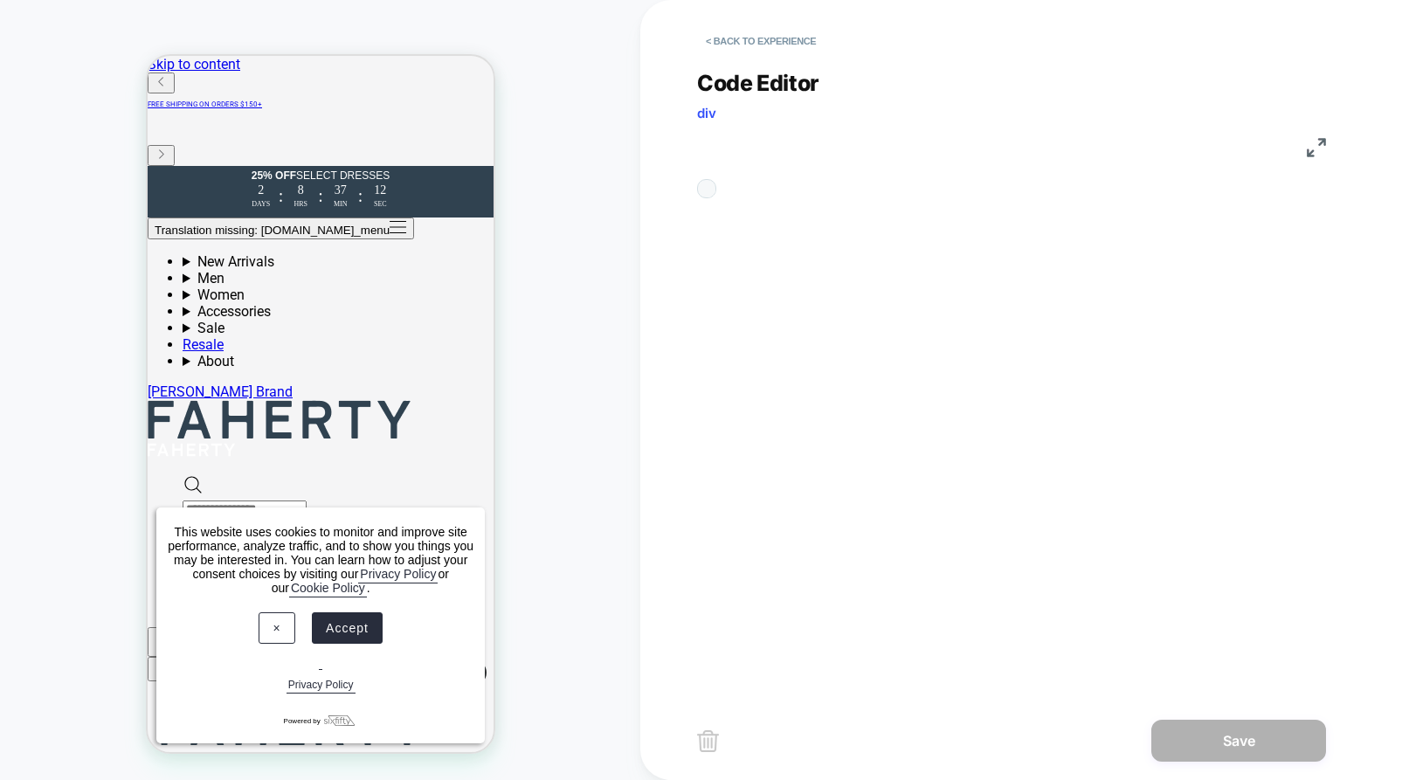
scroll to position [142, 38]
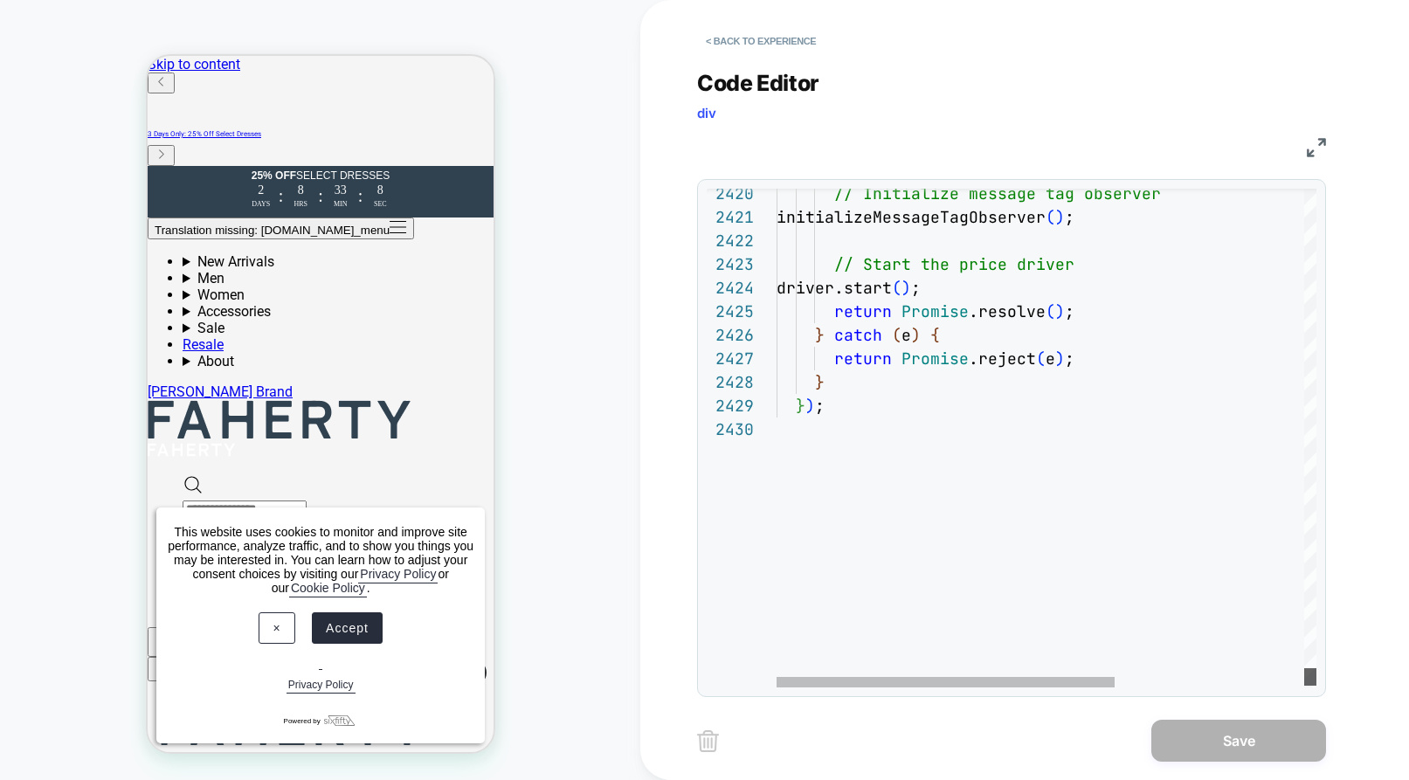
click at [1316, 680] on div at bounding box center [1310, 676] width 12 height 17
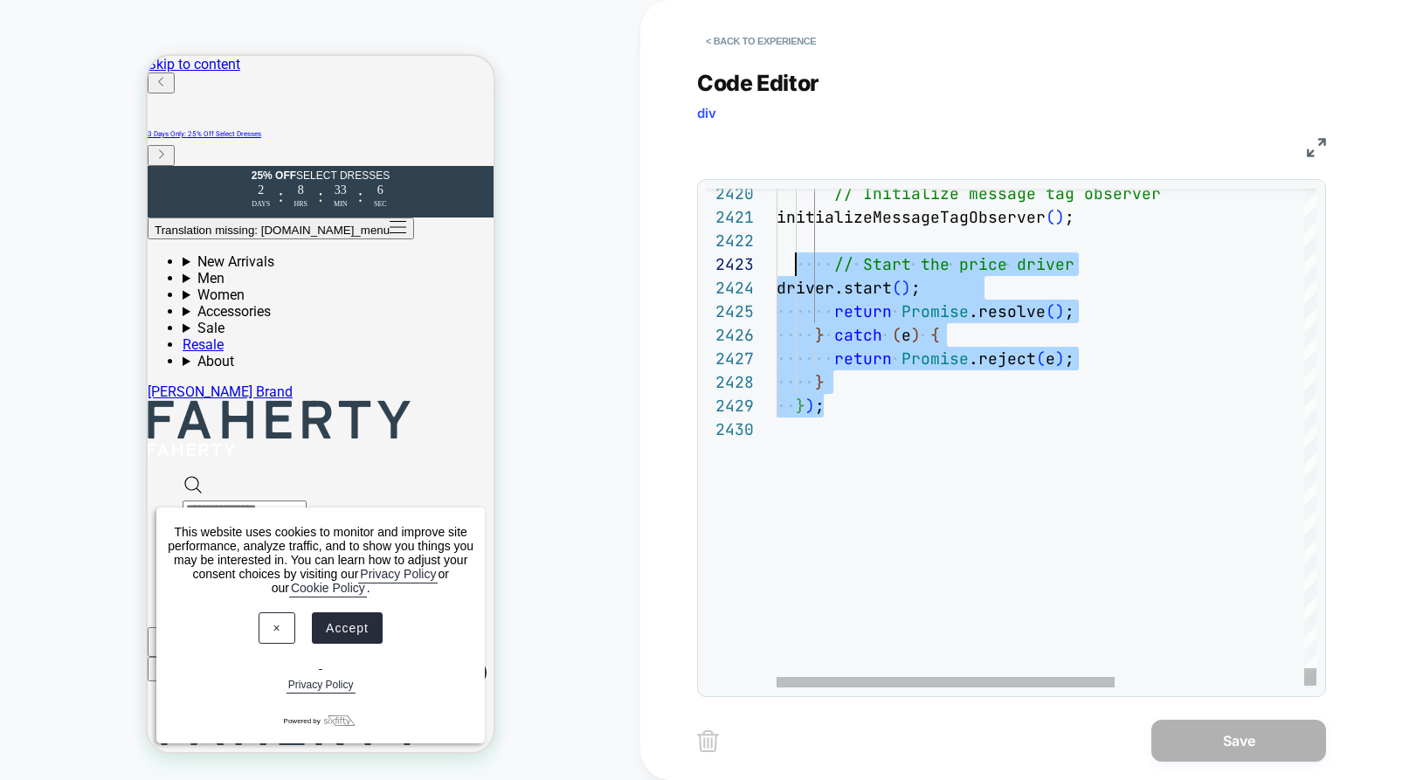
drag, startPoint x: 848, startPoint y: 405, endPoint x: 793, endPoint y: 253, distance: 160.9
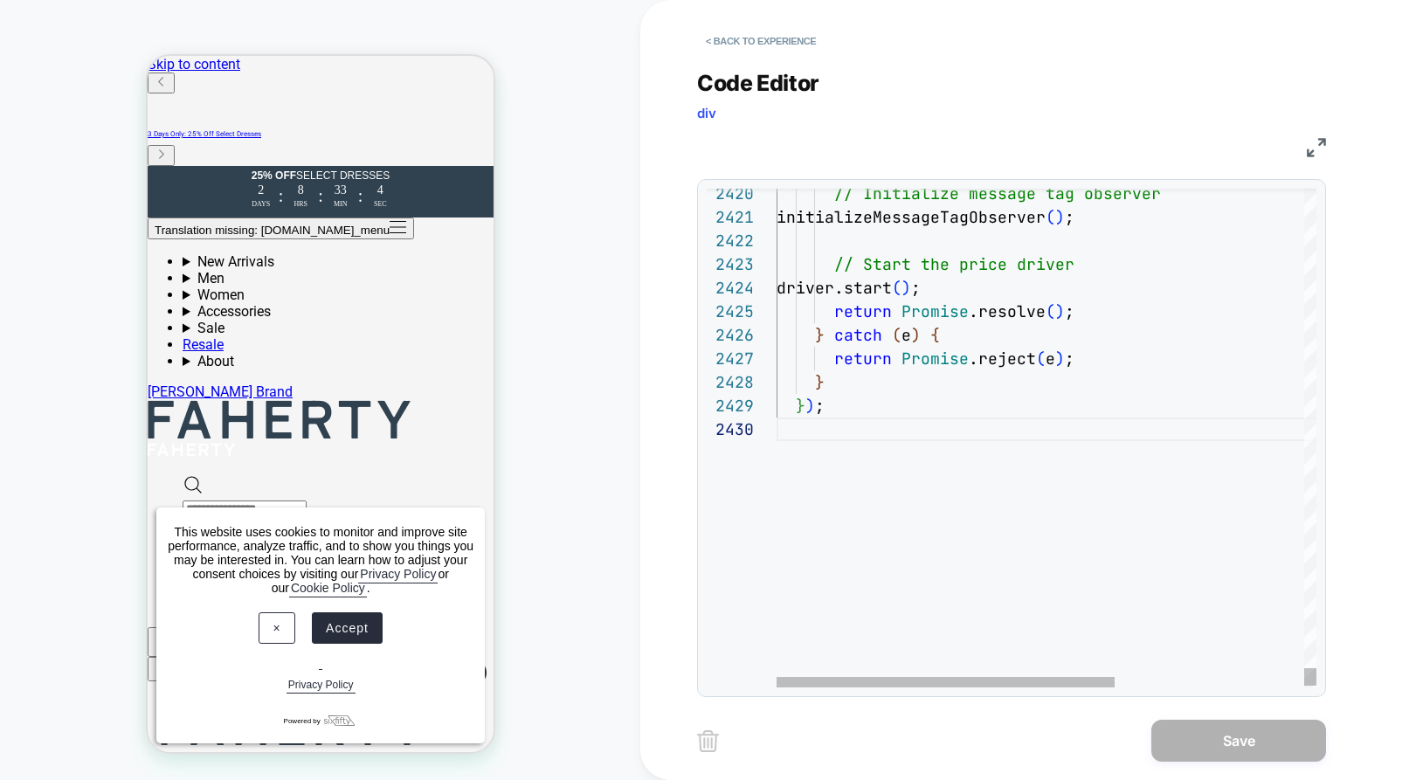
scroll to position [189, 47]
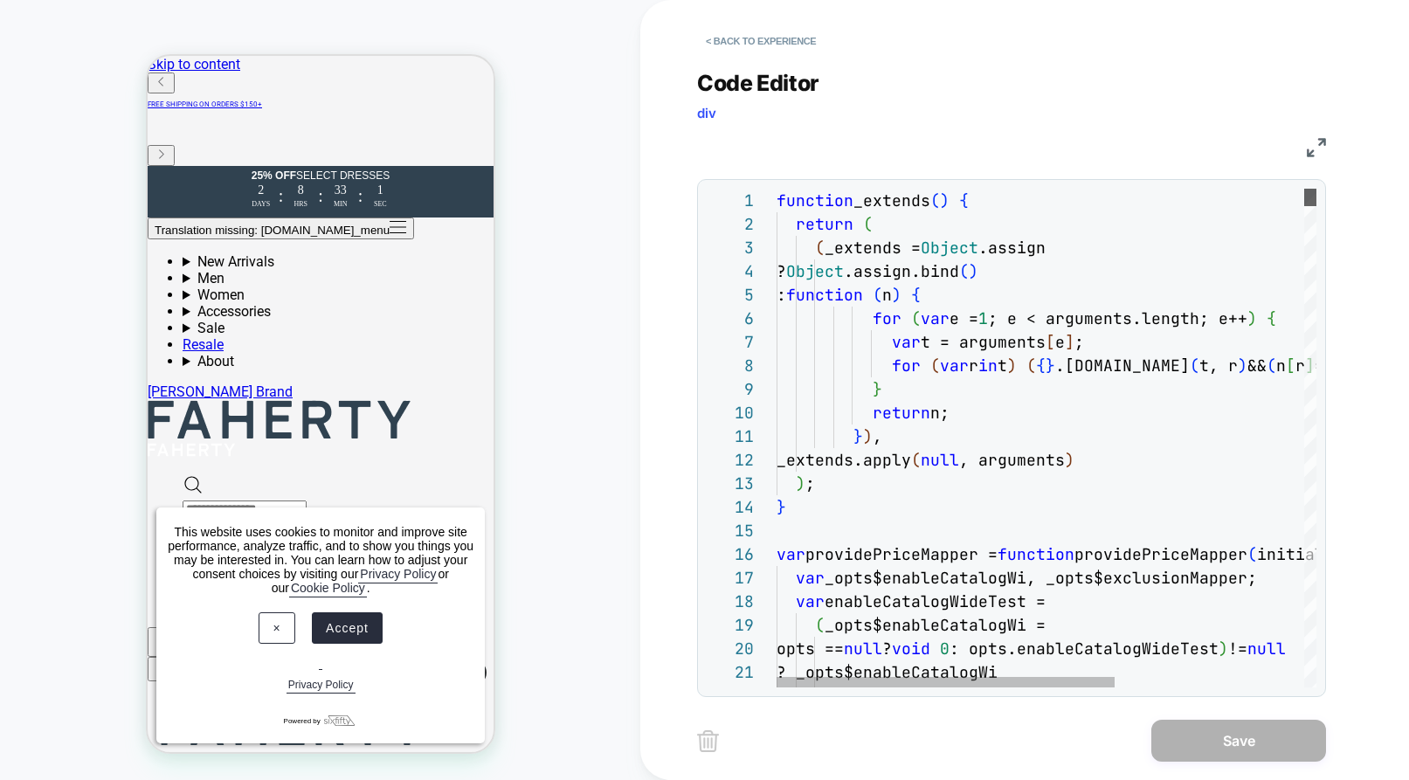
click at [1306, 189] on div at bounding box center [1310, 197] width 12 height 17
type textarea "**********"
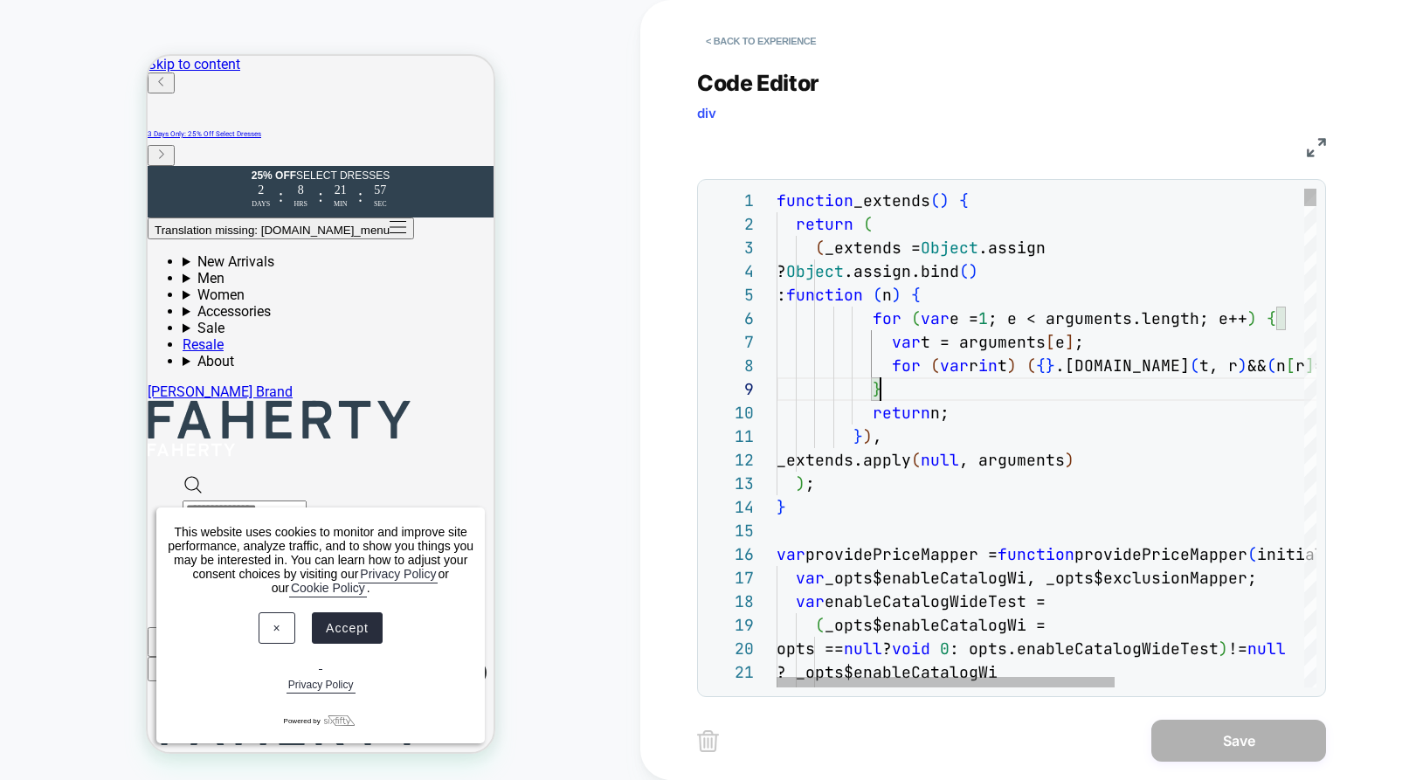
click at [785, 47] on button "< Back to experience" at bounding box center [761, 41] width 128 height 28
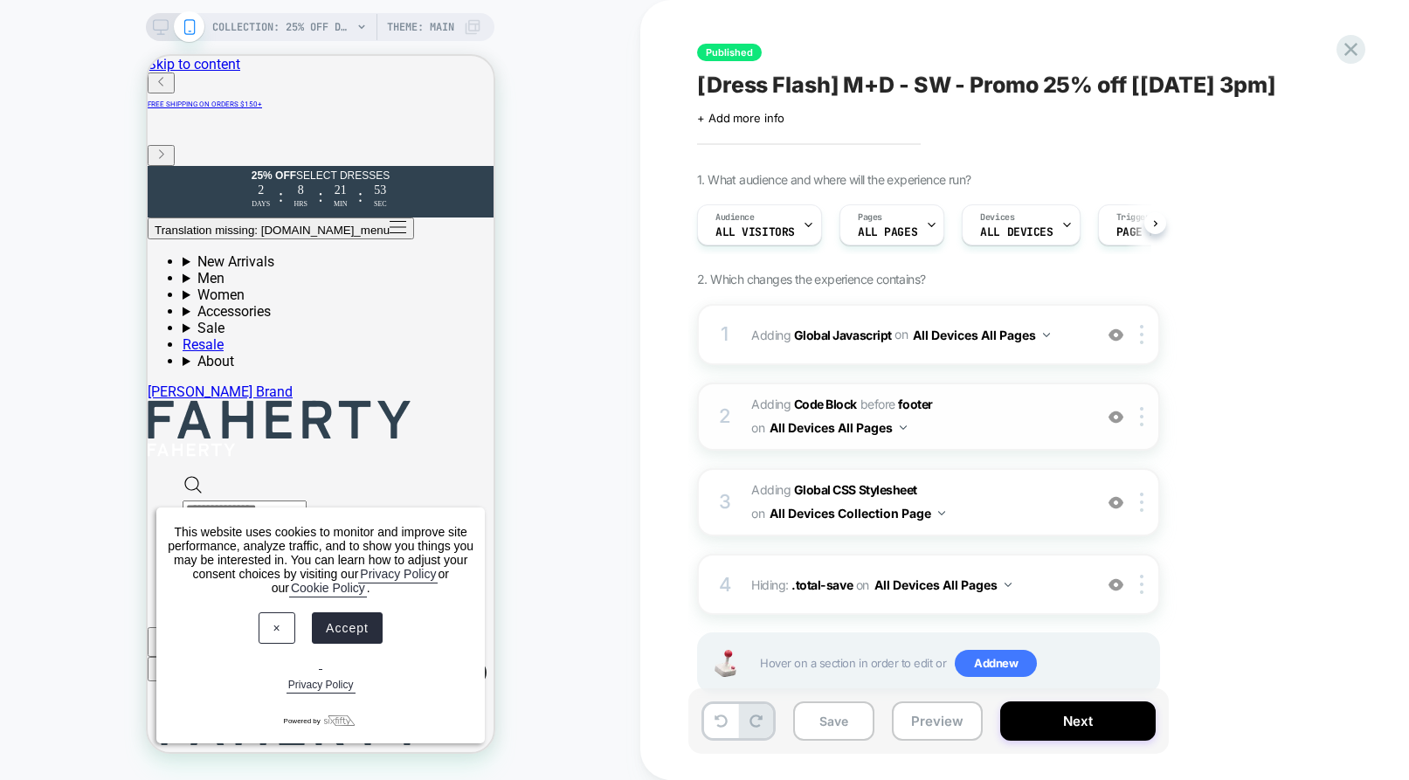
scroll to position [0, 1]
click at [850, 339] on b "Global Javascript" at bounding box center [843, 334] width 98 height 15
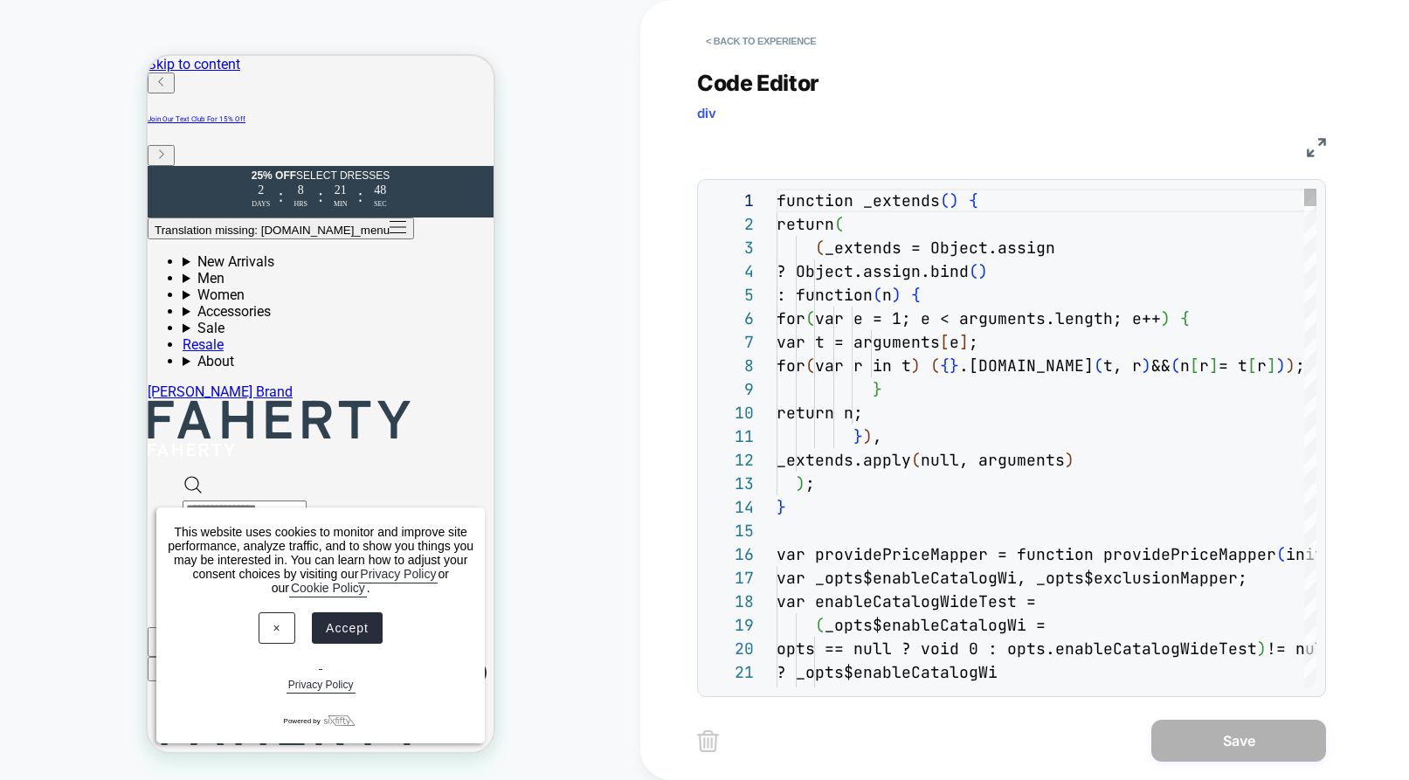
scroll to position [236, 0]
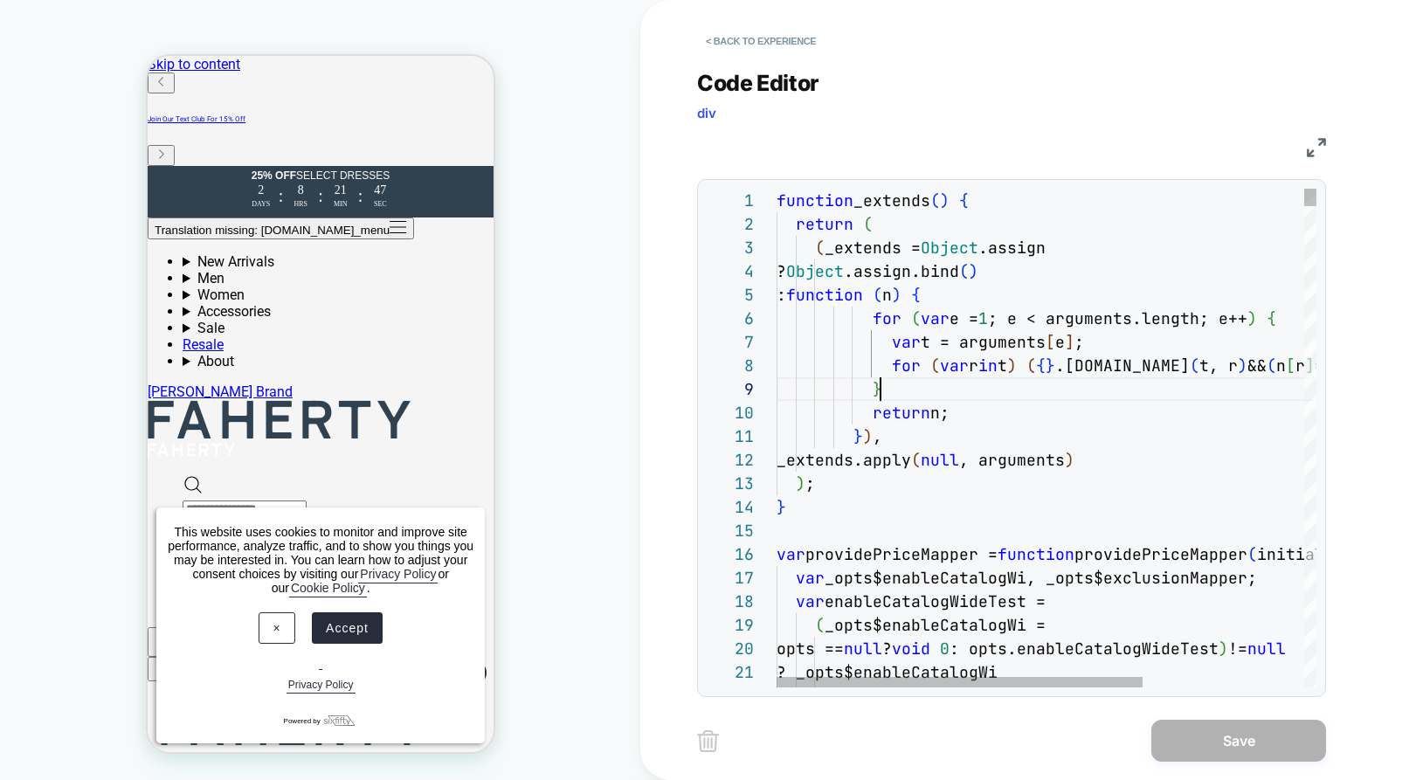
type textarea "**********"
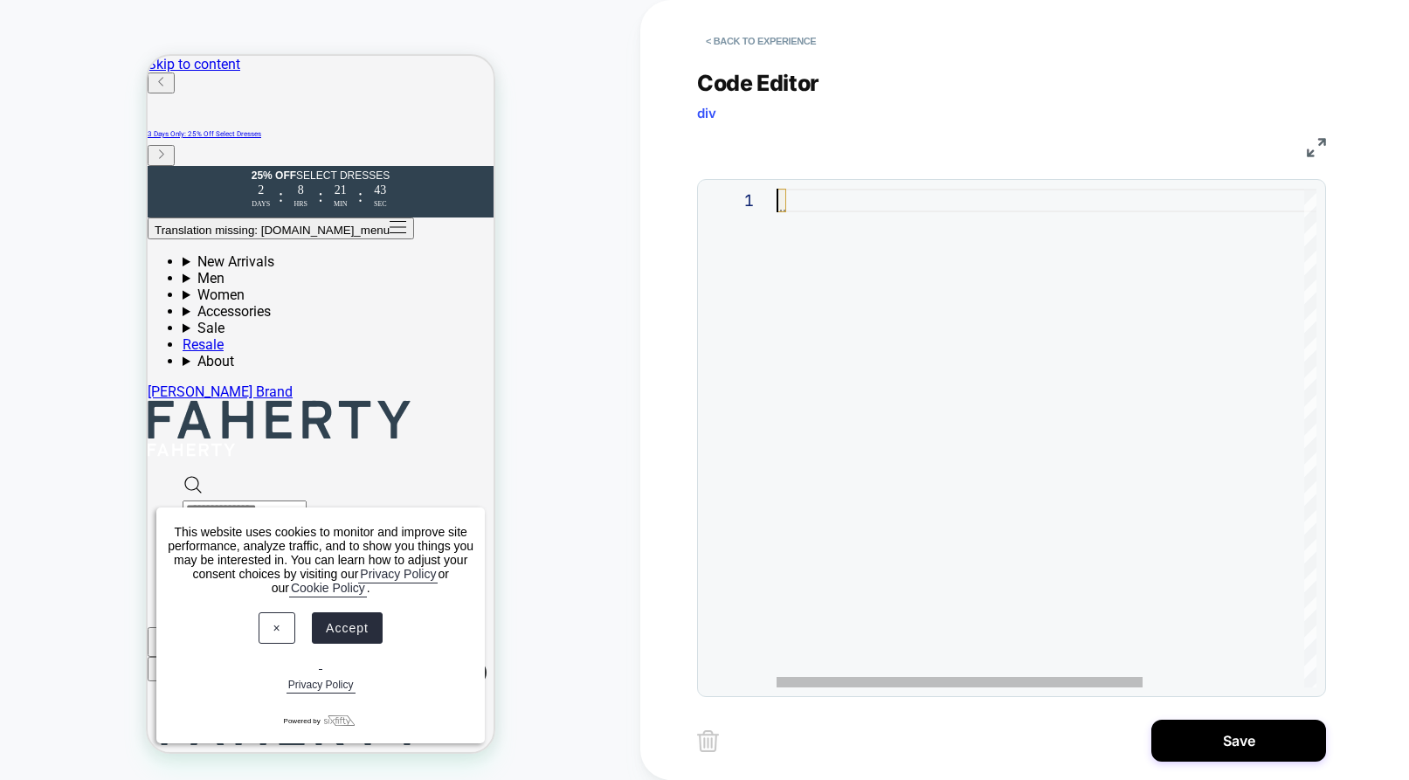
scroll to position [0, 0]
type textarea "**********"
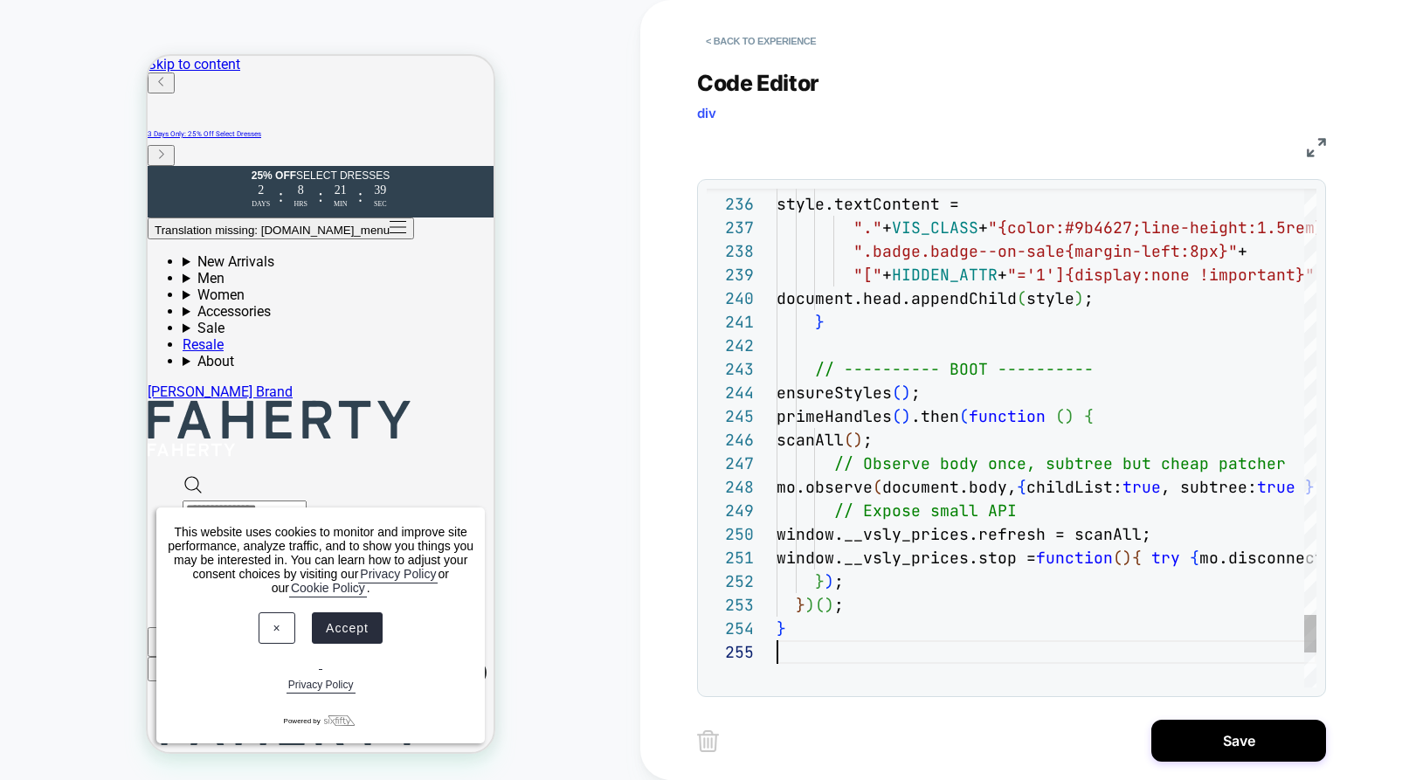
scroll to position [94, 0]
click at [1235, 742] on button "Save" at bounding box center [1239, 741] width 175 height 42
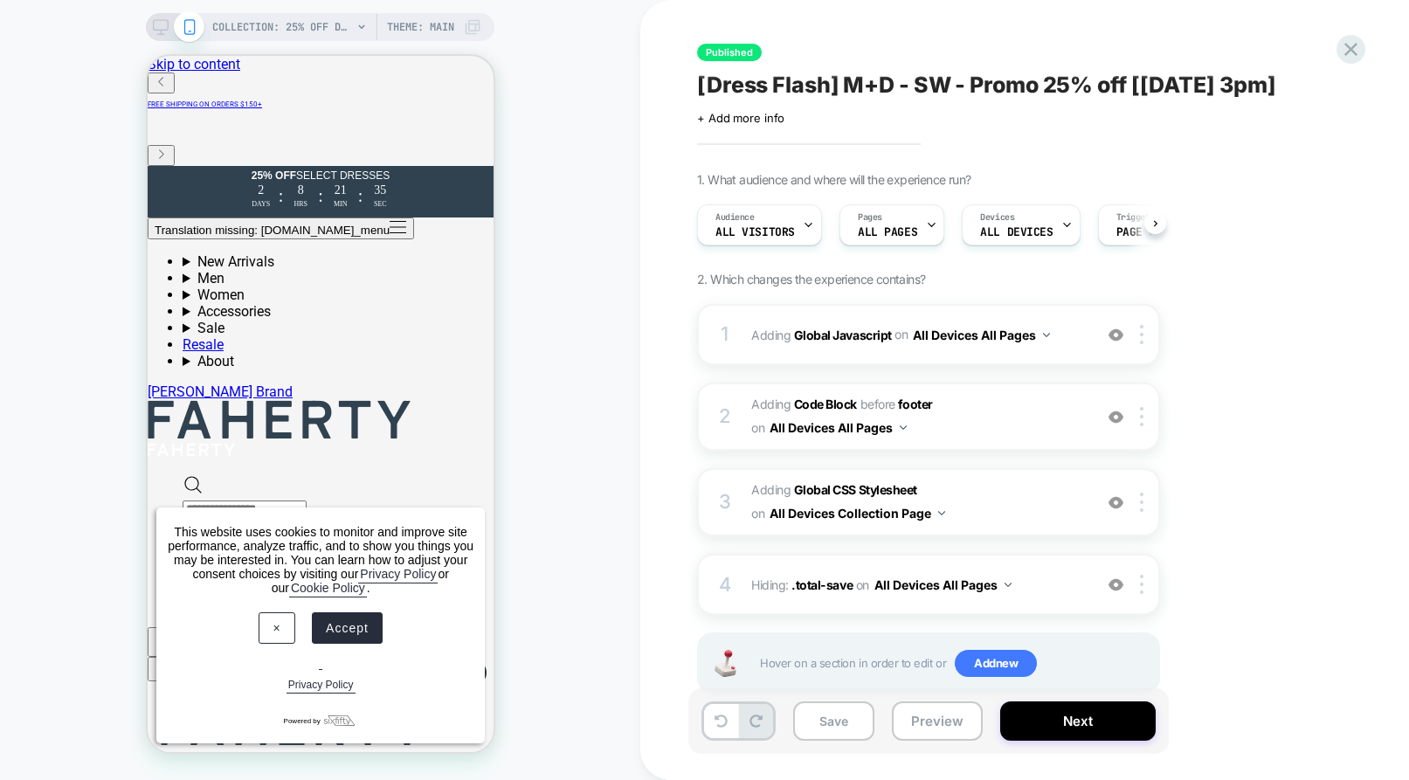
scroll to position [0, 1]
click at [937, 715] on button "Preview" at bounding box center [937, 721] width 91 height 39
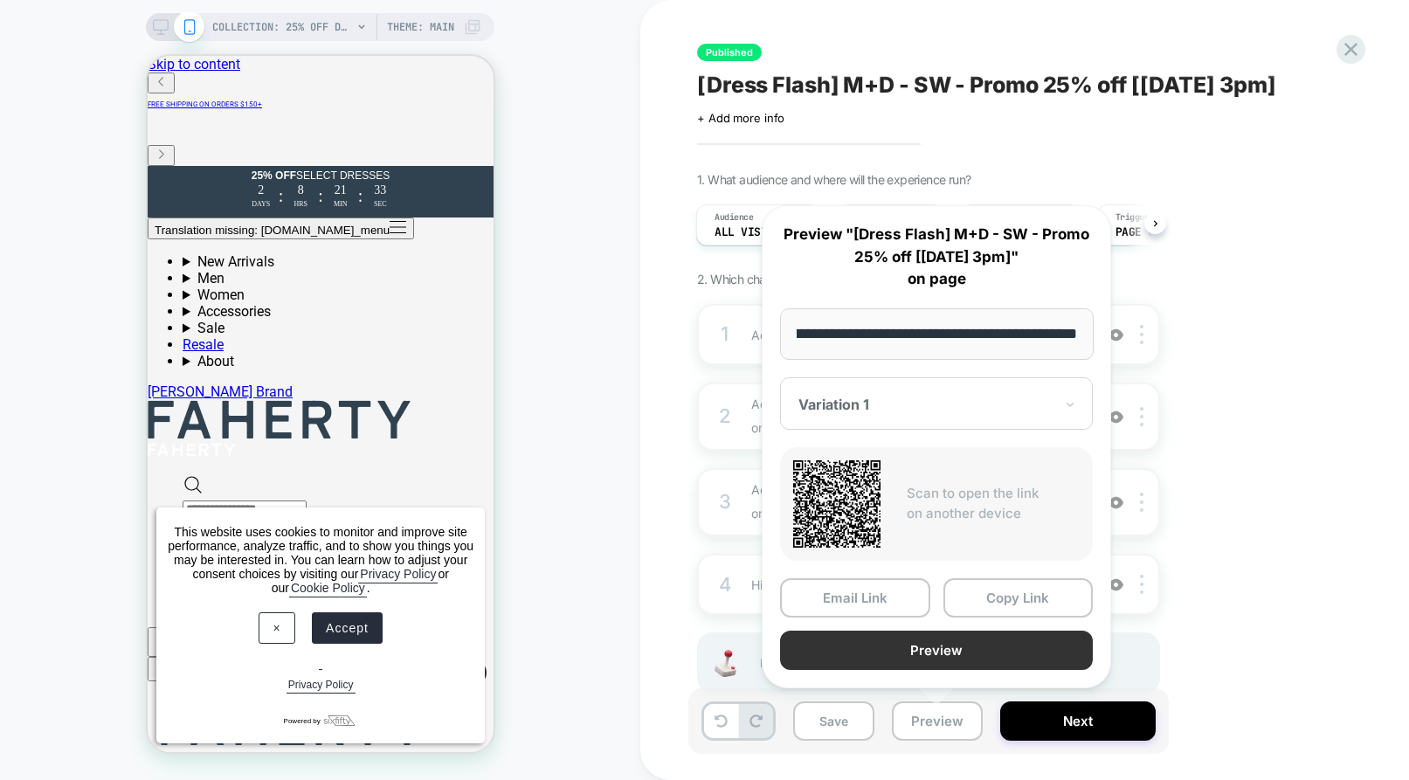
scroll to position [0, 0]
click at [916, 656] on button "Preview" at bounding box center [936, 650] width 313 height 39
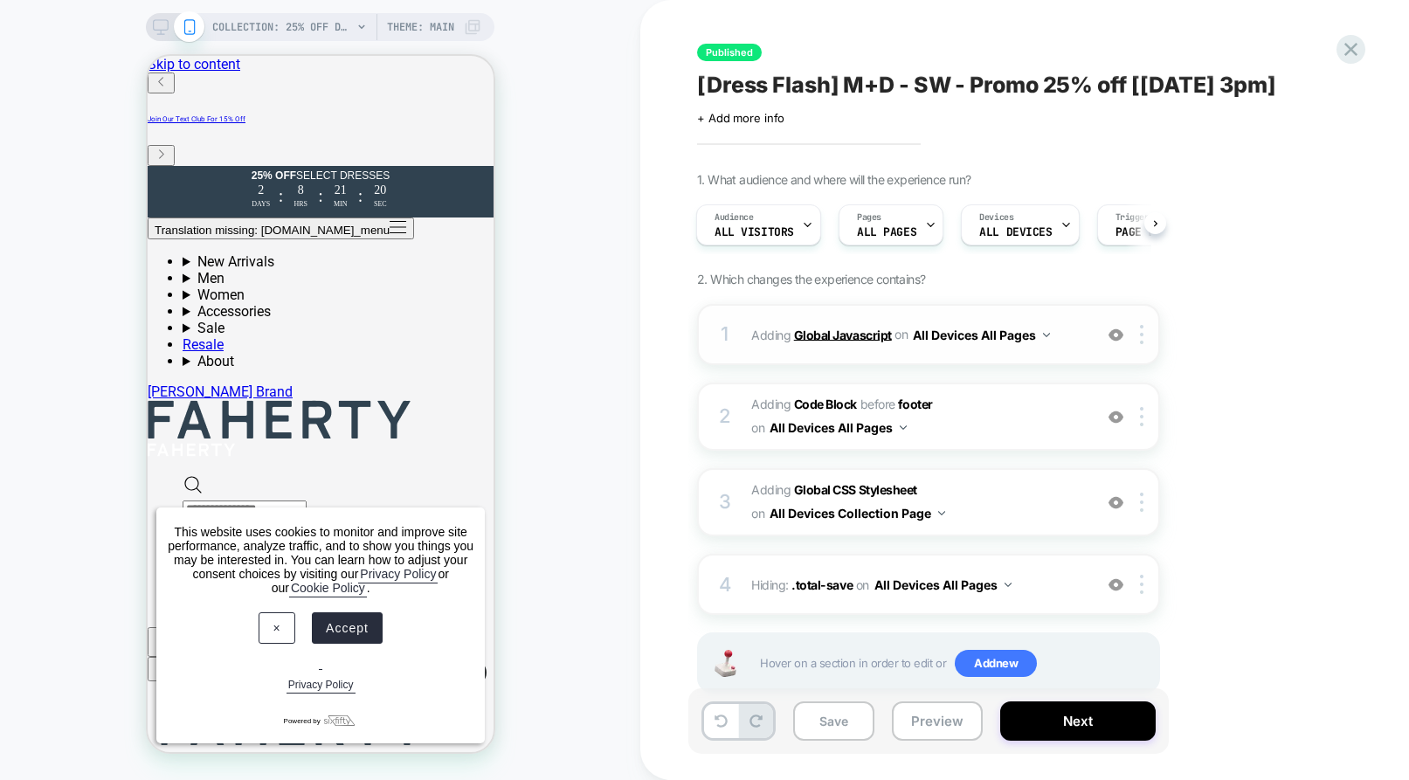
click at [836, 339] on b "Global Javascript" at bounding box center [843, 334] width 98 height 15
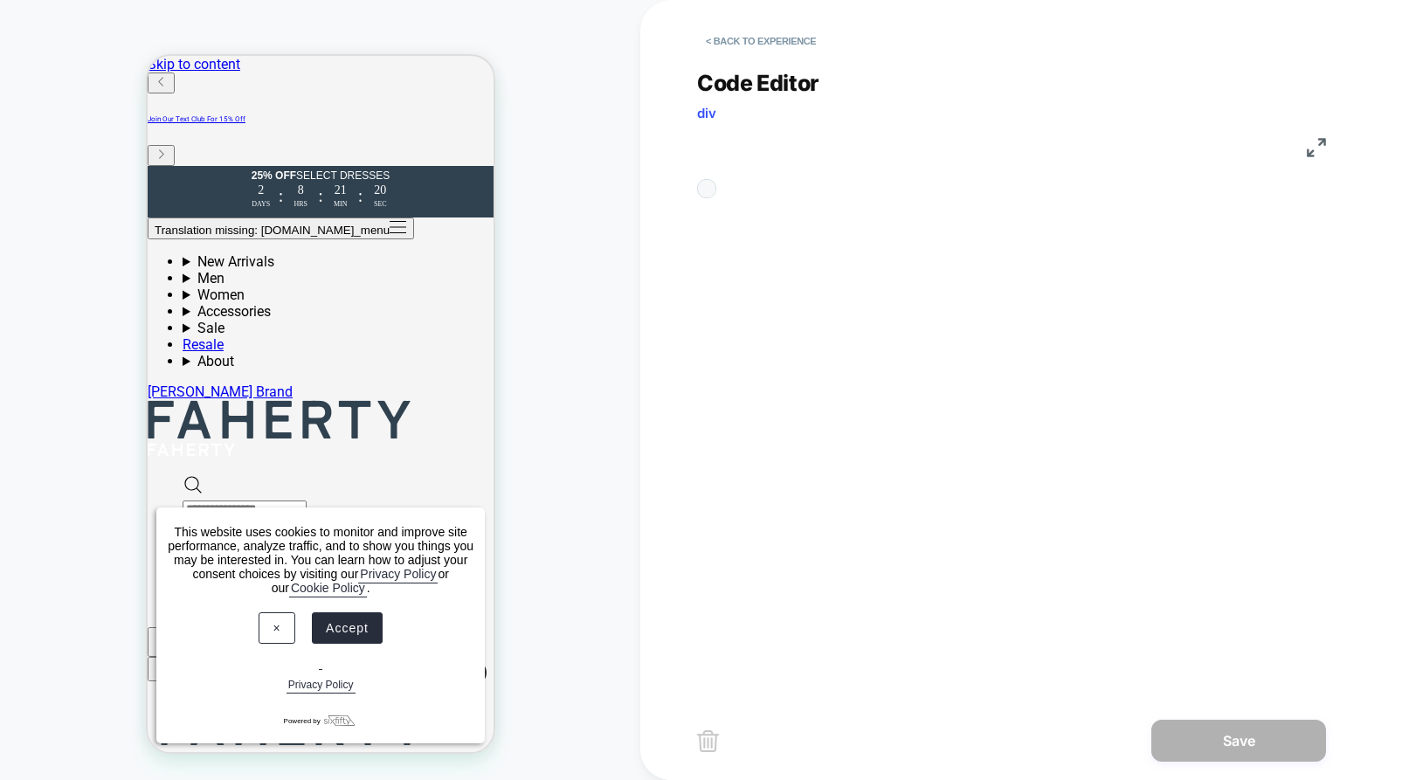
scroll to position [236, 0]
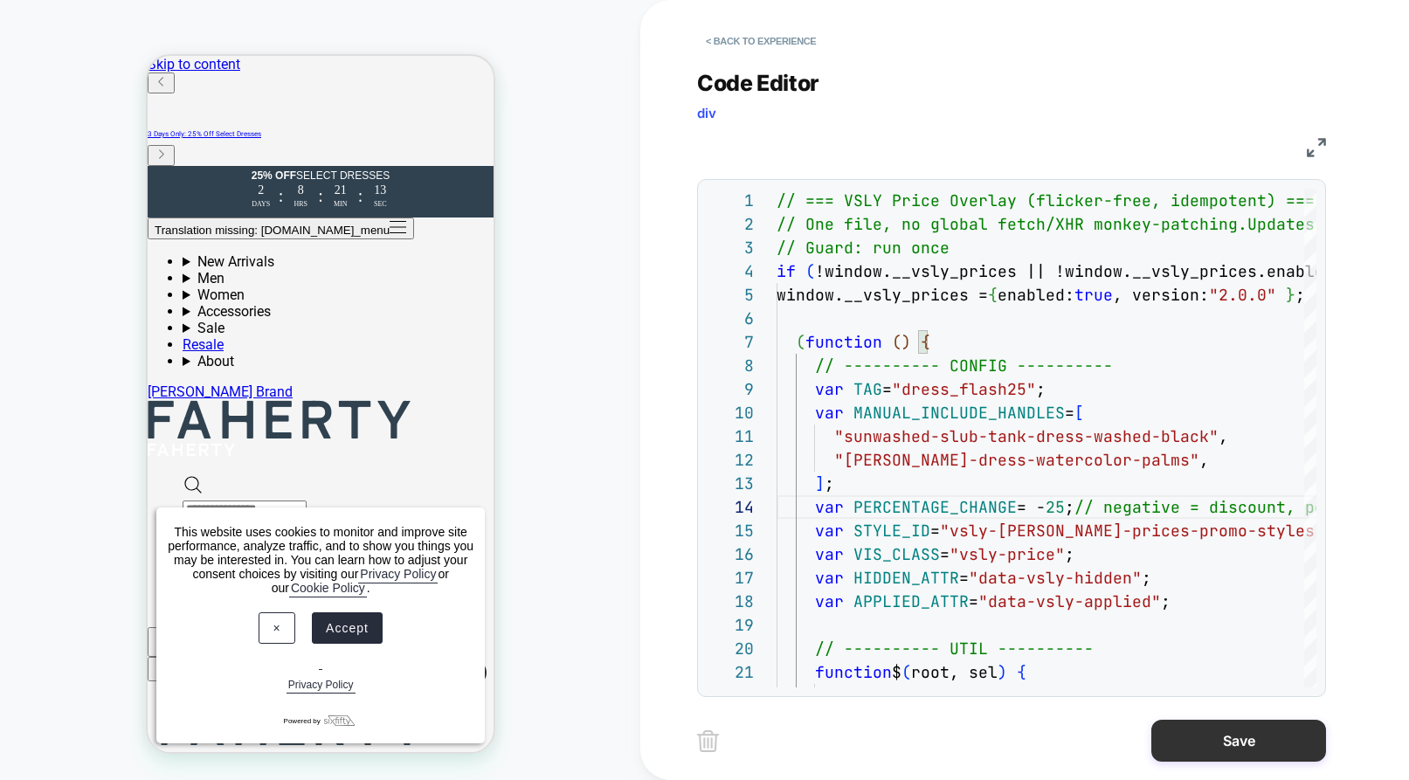
type textarea "**********"
click at [1195, 738] on button "Save" at bounding box center [1239, 741] width 175 height 42
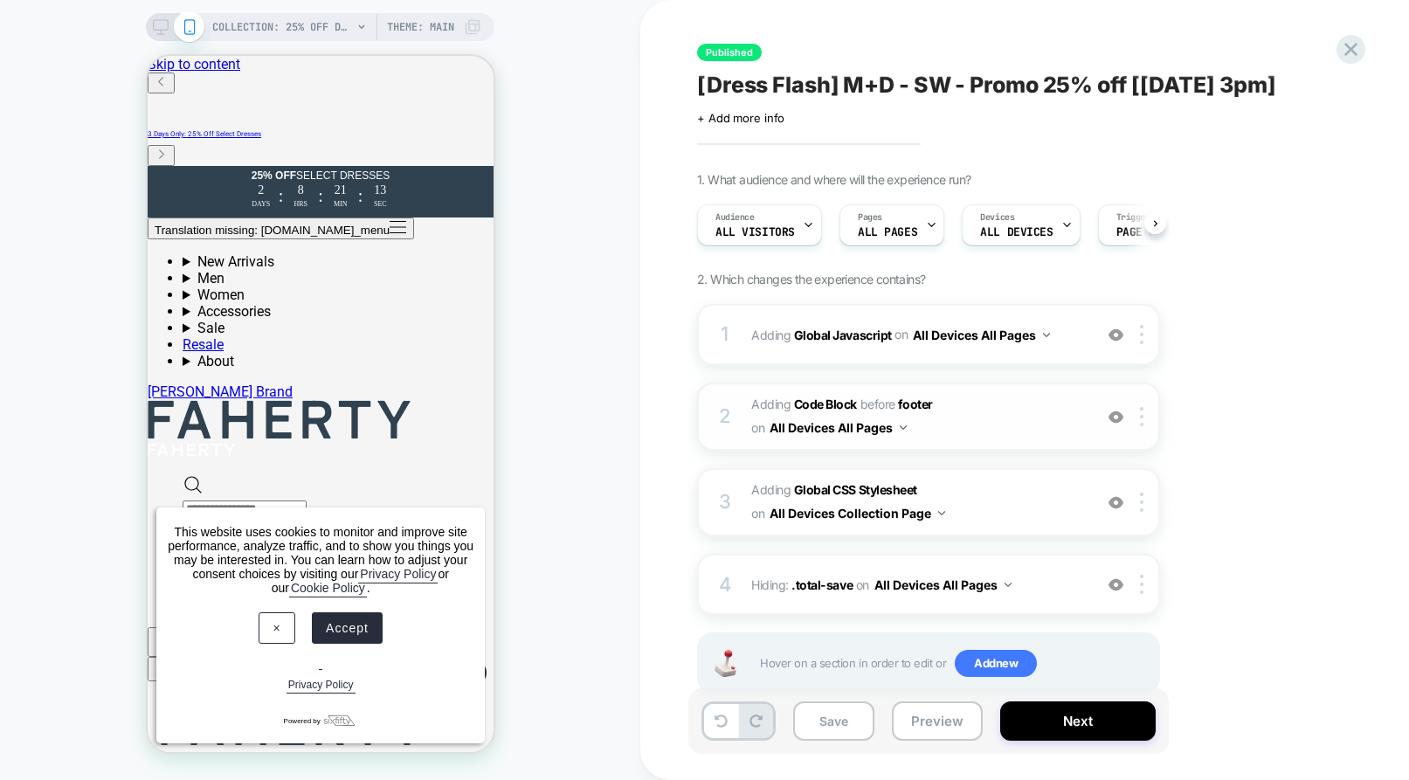
scroll to position [0, 1]
click at [916, 721] on button "Preview" at bounding box center [937, 721] width 91 height 39
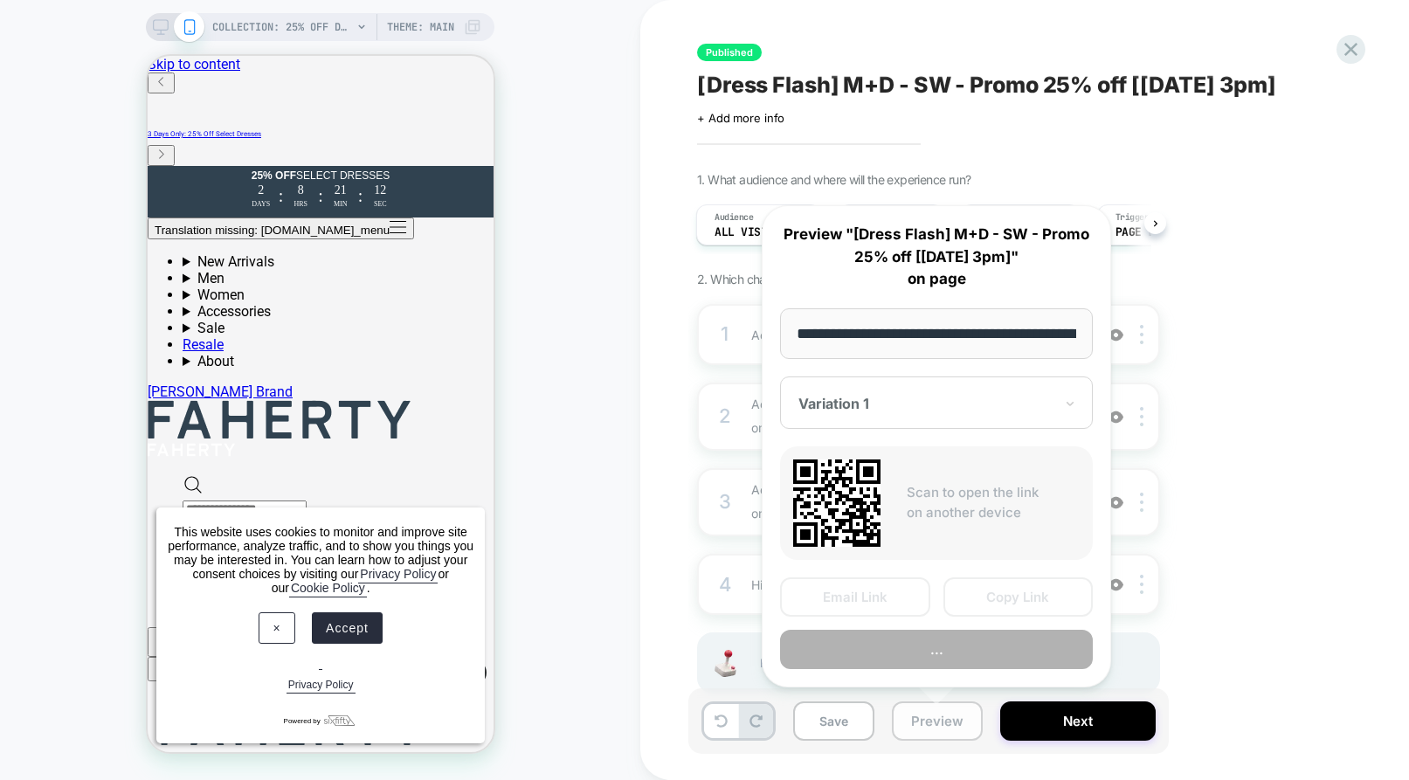
scroll to position [0, 239]
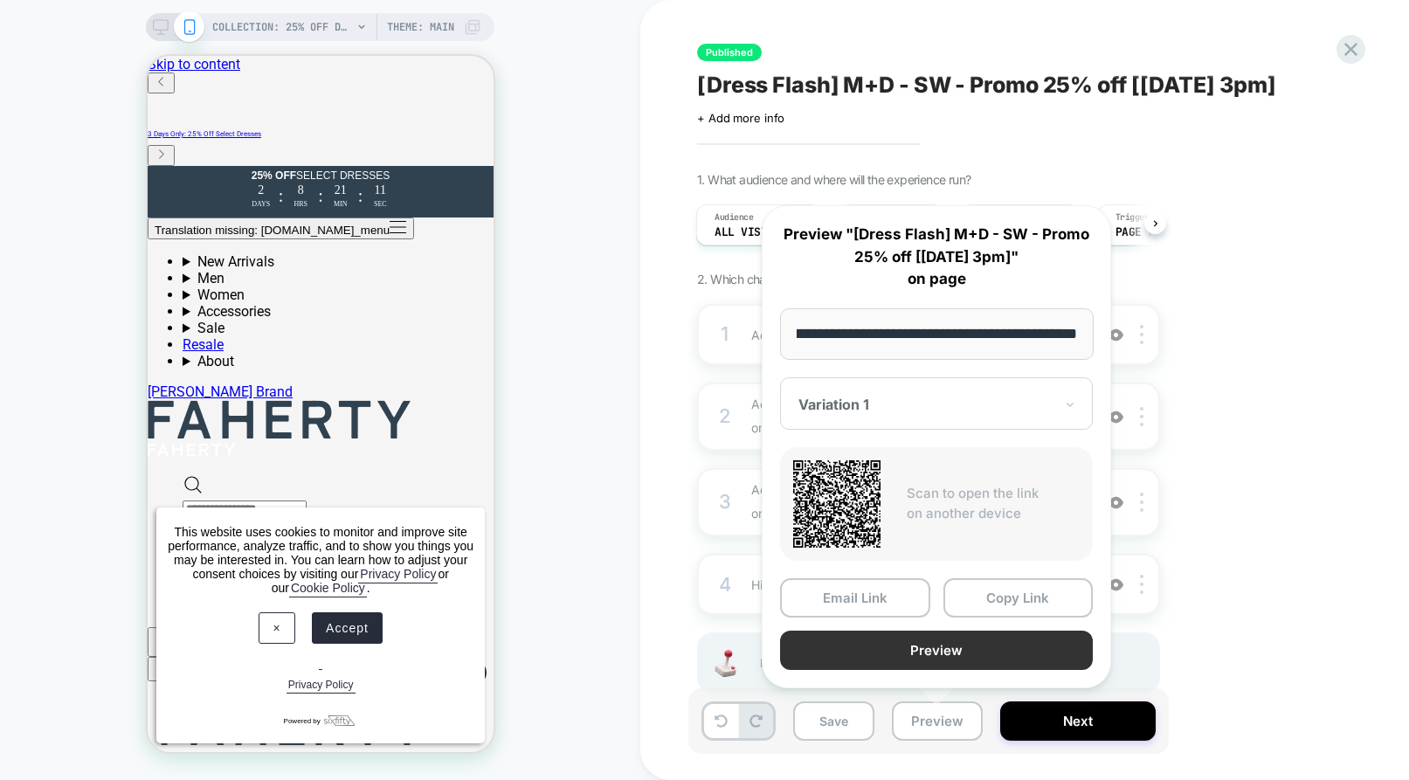
click at [942, 653] on button "Preview" at bounding box center [936, 650] width 313 height 39
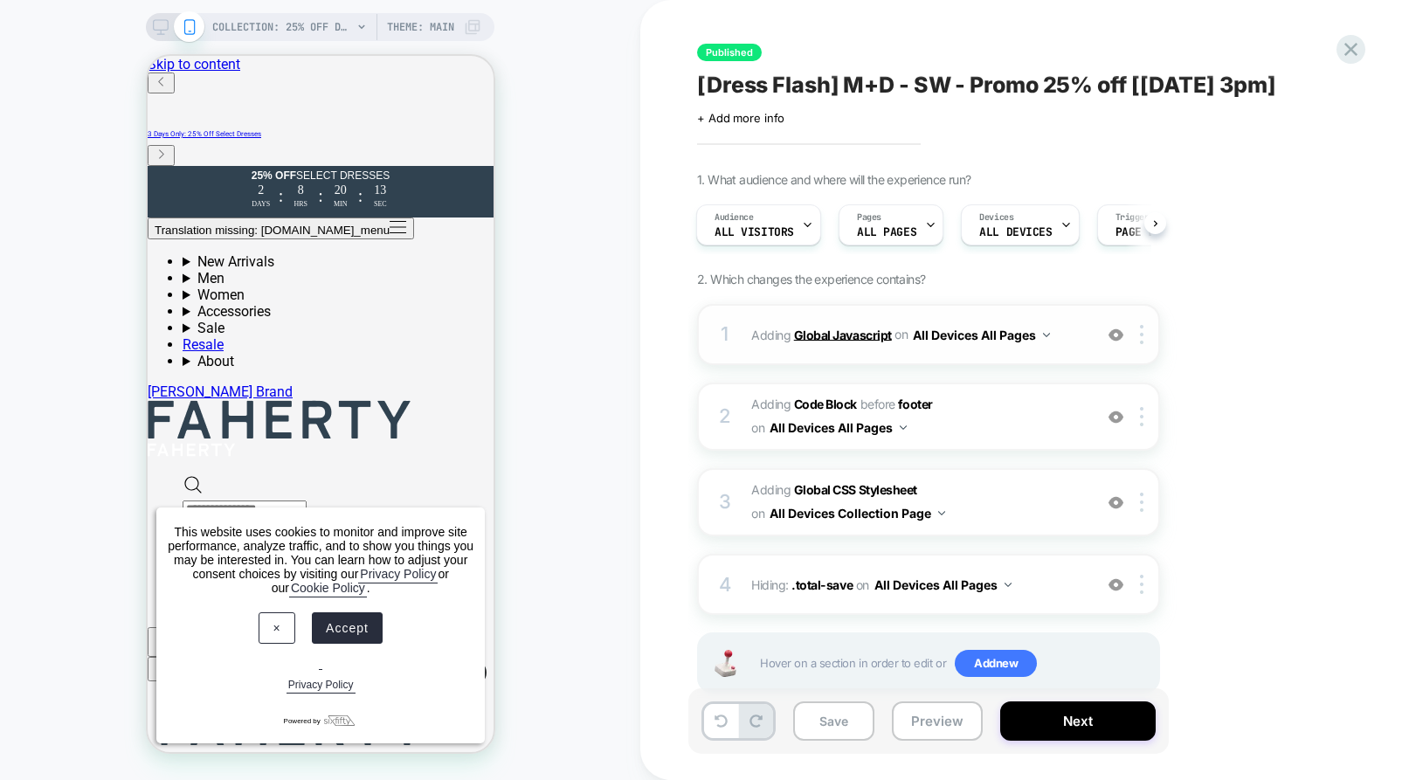
click at [824, 338] on b "Global Javascript" at bounding box center [843, 334] width 98 height 15
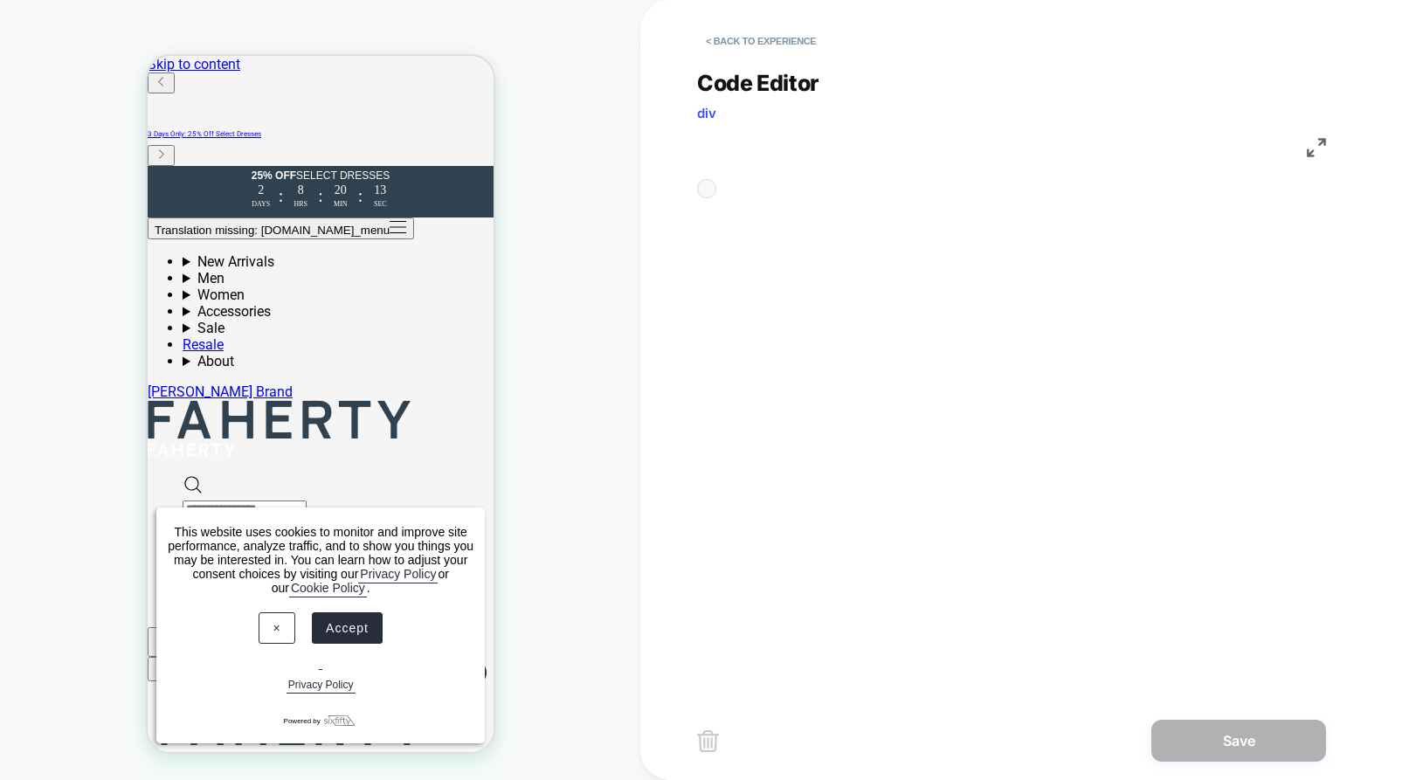
scroll to position [236, 0]
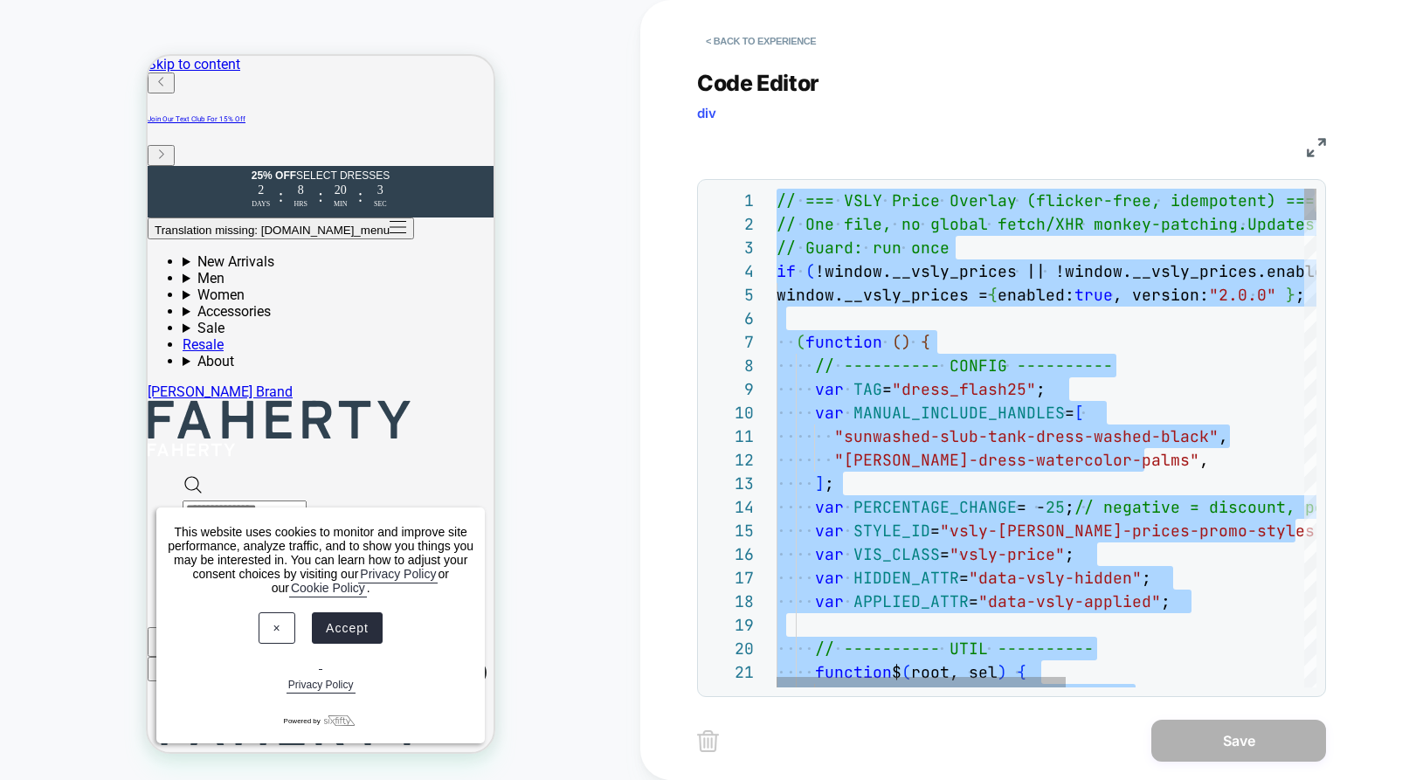
type textarea "**********"
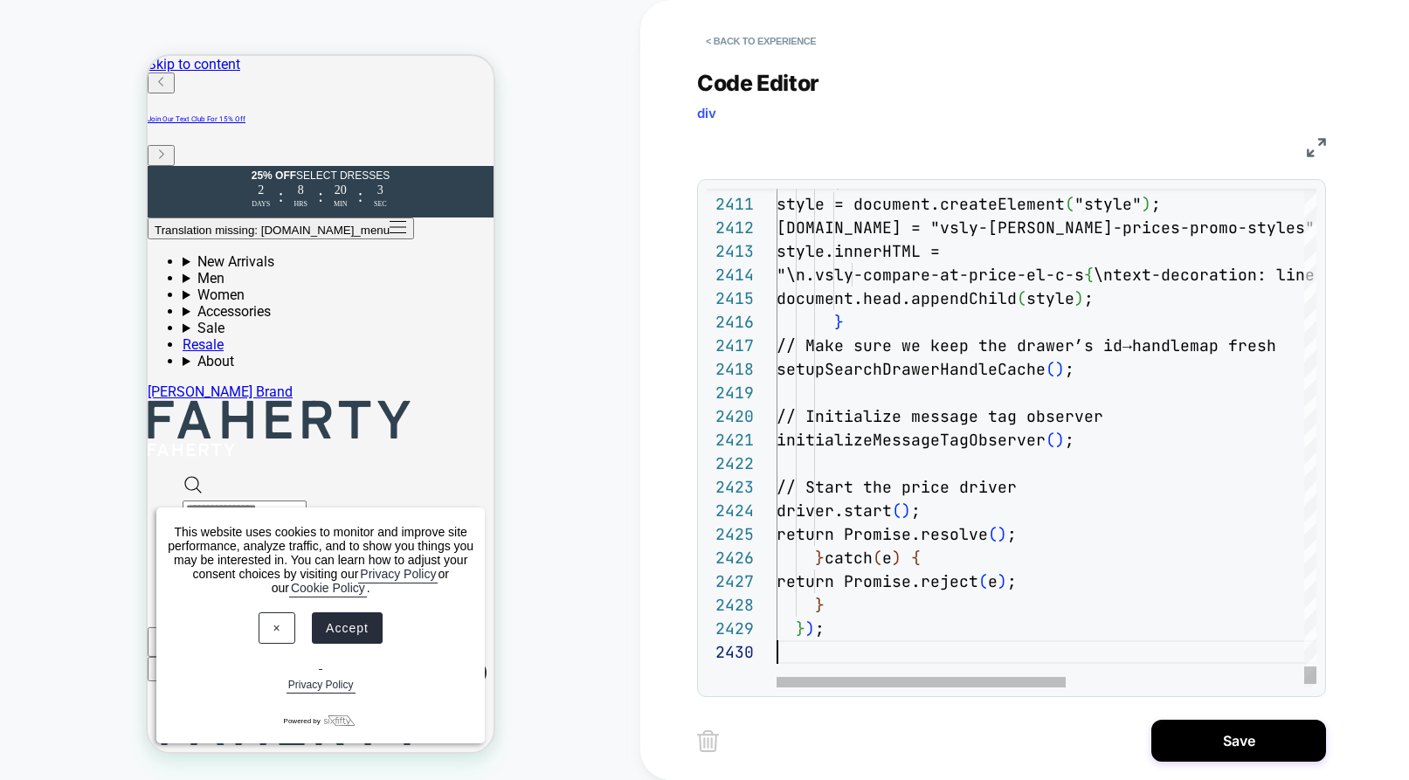
scroll to position [212, 0]
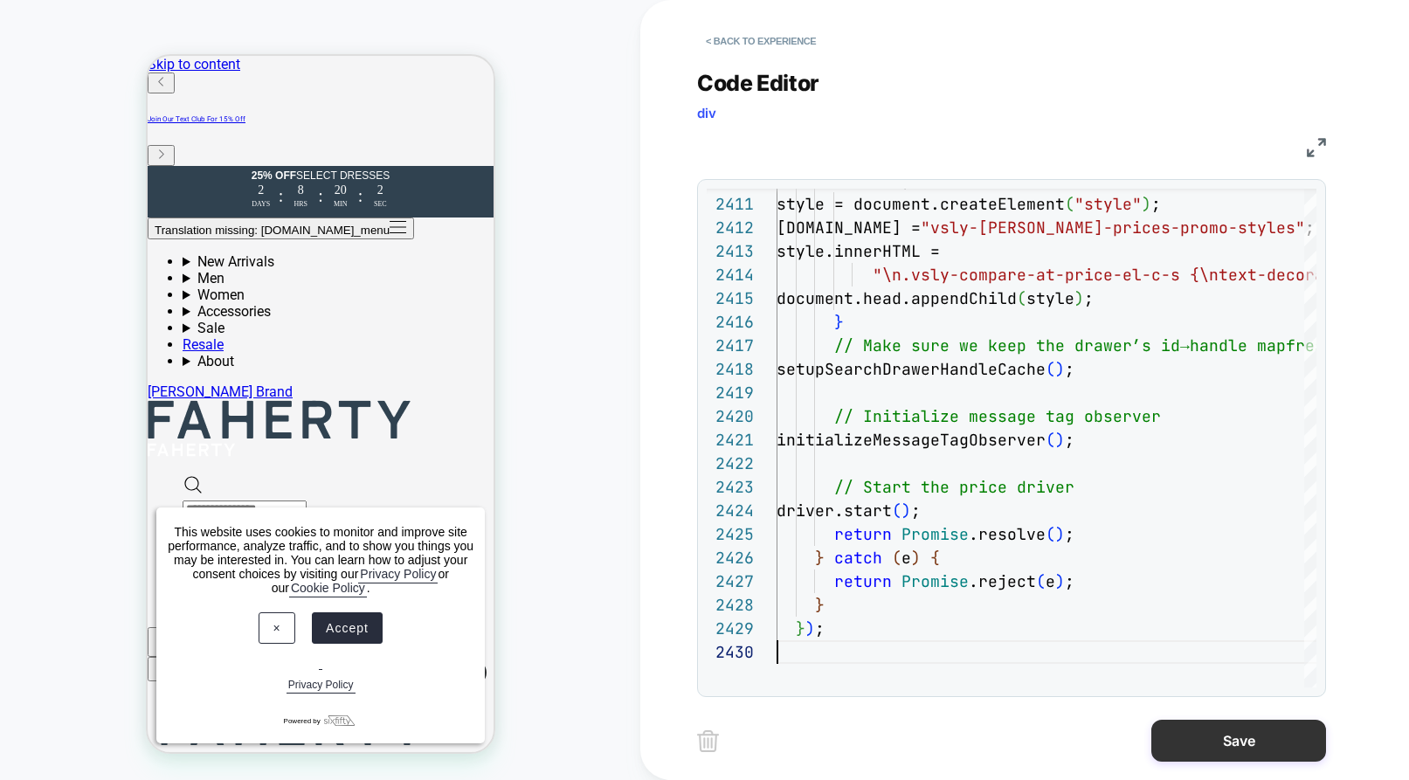
click at [1224, 734] on button "Save" at bounding box center [1239, 741] width 175 height 42
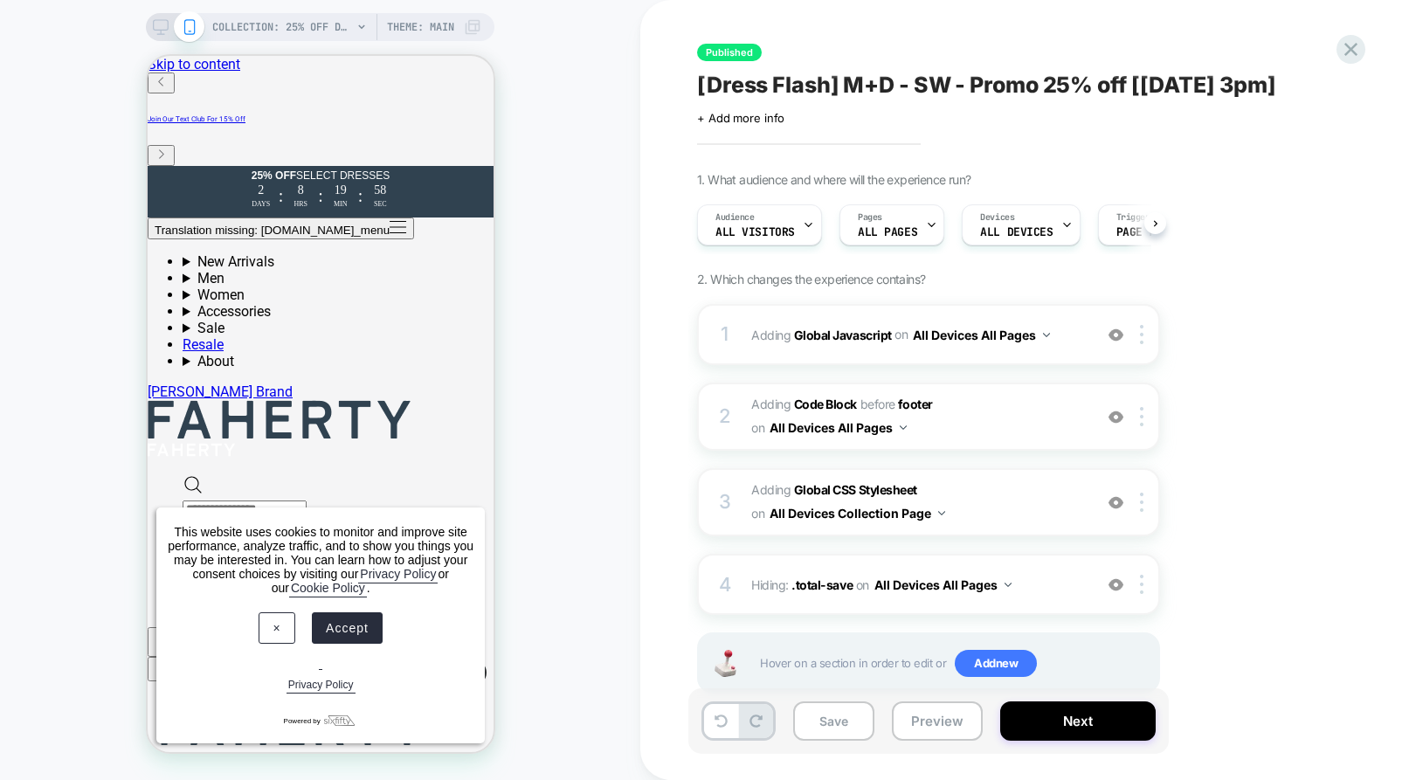
scroll to position [0, 1]
click at [1345, 52] on icon at bounding box center [1351, 50] width 24 height 24
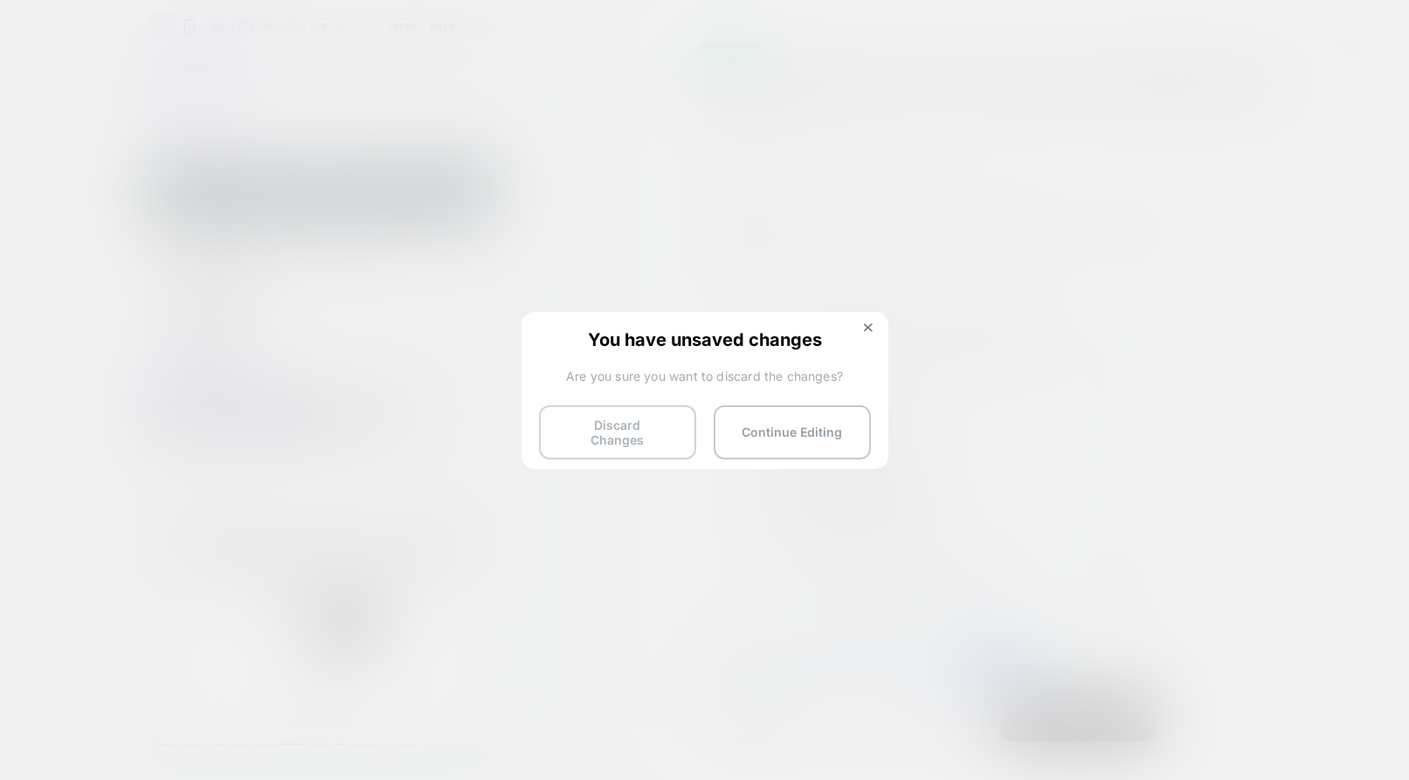
click at [636, 405] on button "Discard Changes" at bounding box center [617, 432] width 157 height 54
